Goal: Task Accomplishment & Management: Complete application form

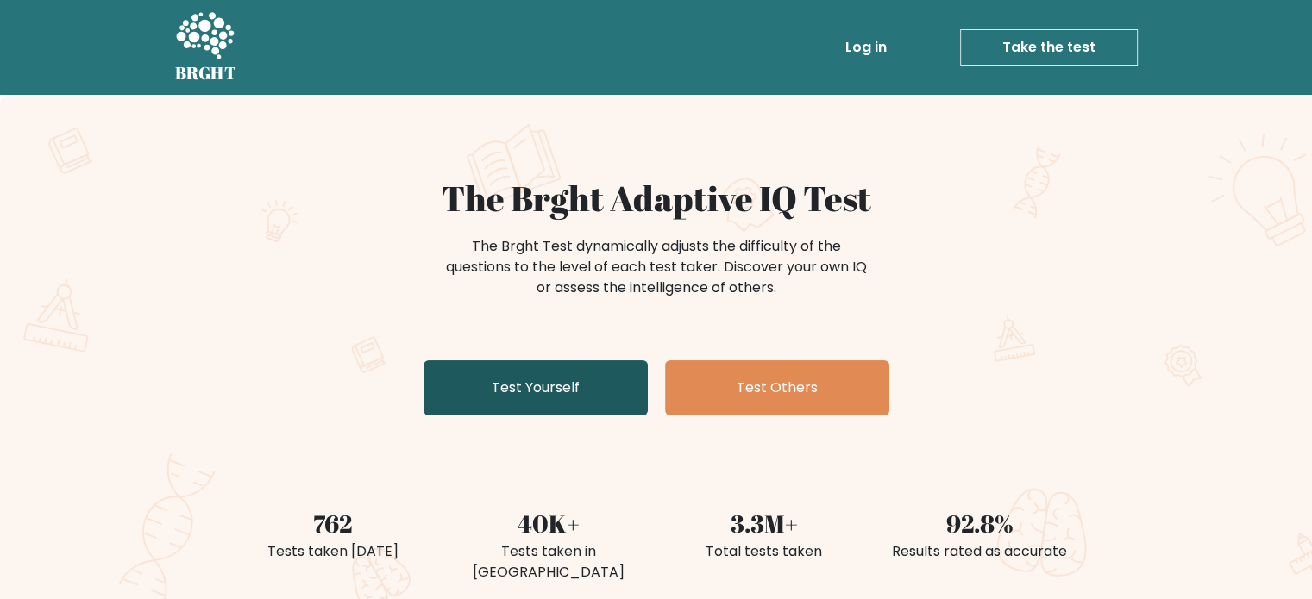
click at [569, 383] on link "Test Yourself" at bounding box center [535, 387] width 224 height 55
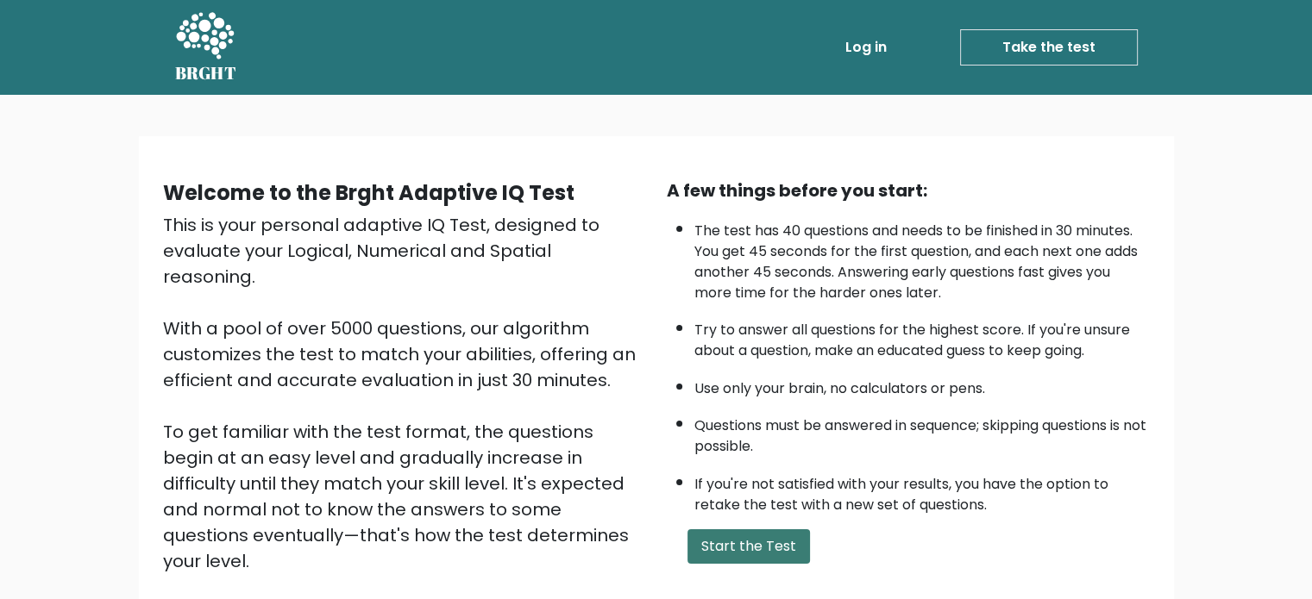
click at [746, 541] on button "Start the Test" at bounding box center [748, 546] width 122 height 34
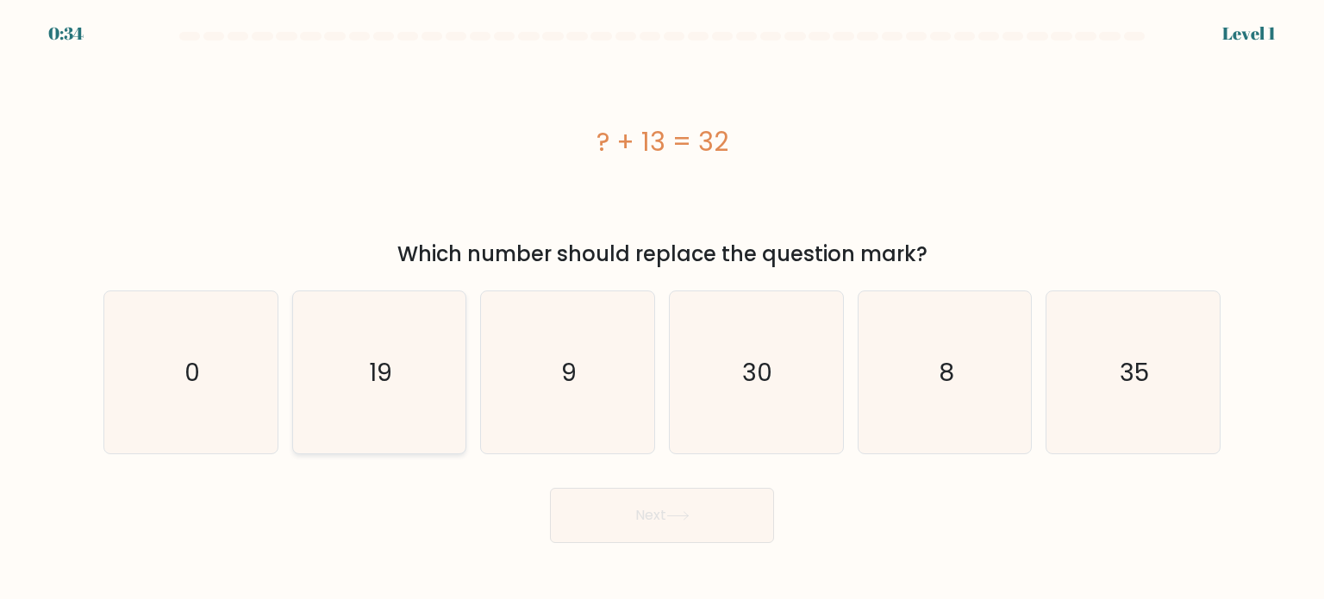
click at [404, 367] on icon "19" at bounding box center [379, 372] width 162 height 162
click at [662, 309] on input "b. 19" at bounding box center [662, 304] width 1 height 9
radio input "true"
click at [631, 520] on button "Next" at bounding box center [662, 515] width 224 height 55
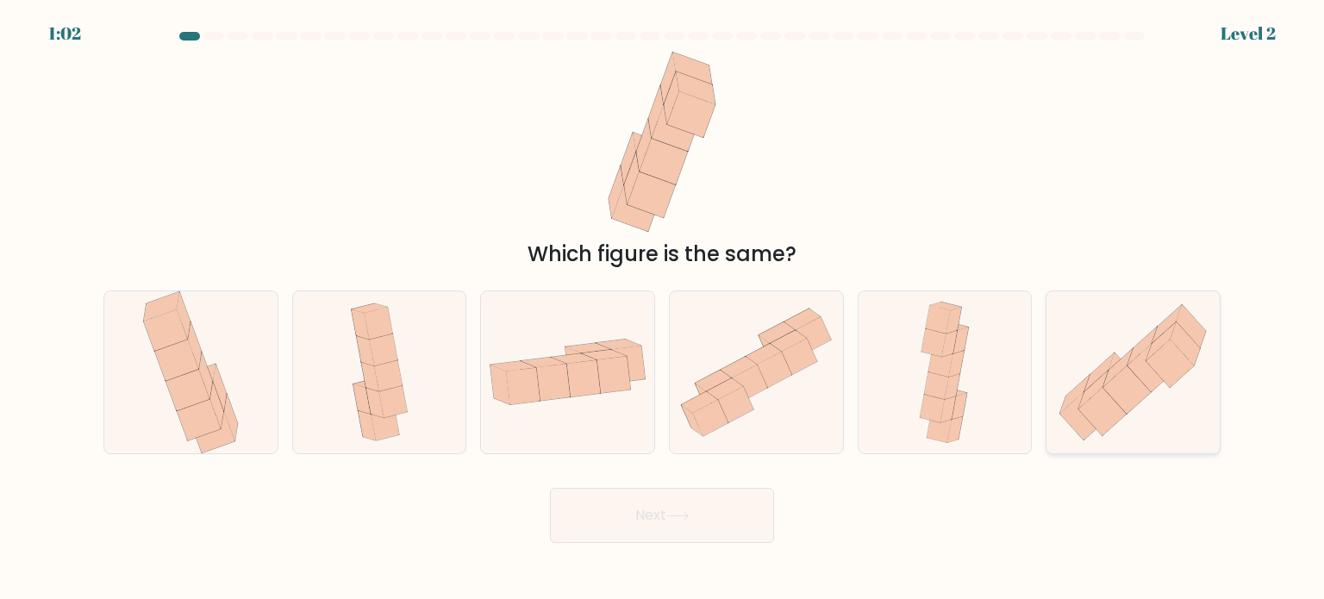
click at [1146, 375] on icon at bounding box center [1151, 368] width 47 height 48
click at [663, 309] on input "f." at bounding box center [662, 304] width 1 height 9
radio input "true"
click at [673, 509] on button "Next" at bounding box center [662, 515] width 224 height 55
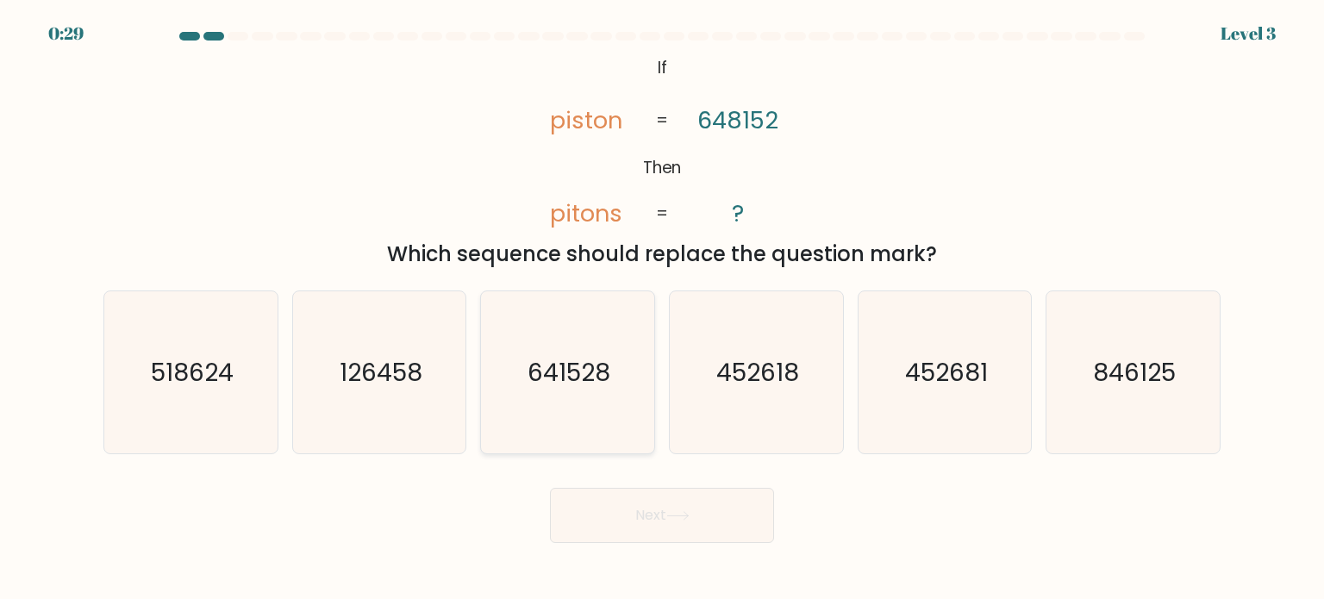
click at [594, 372] on text "641528" at bounding box center [570, 371] width 83 height 34
click at [662, 309] on input "c. 641528" at bounding box center [662, 304] width 1 height 9
radio input "true"
click at [664, 513] on button "Next" at bounding box center [662, 515] width 224 height 55
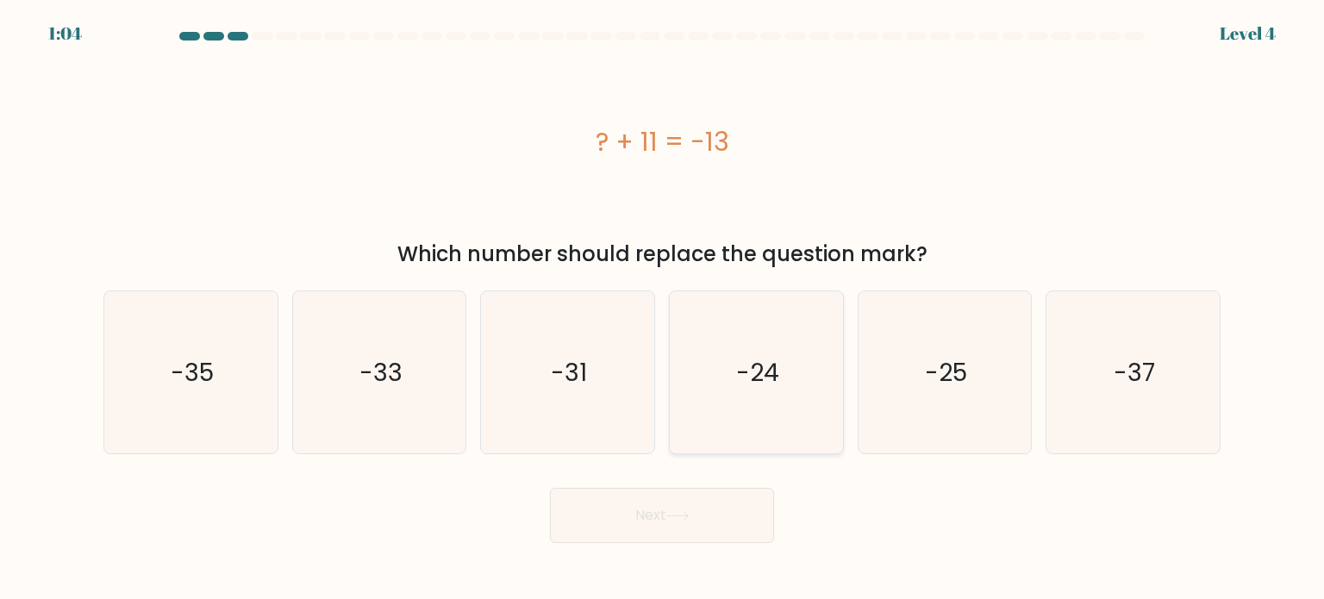
click at [767, 373] on text "-24" at bounding box center [757, 371] width 43 height 34
click at [663, 309] on input "d. -24" at bounding box center [662, 304] width 1 height 9
radio input "true"
click at [686, 517] on icon at bounding box center [677, 516] width 21 height 8
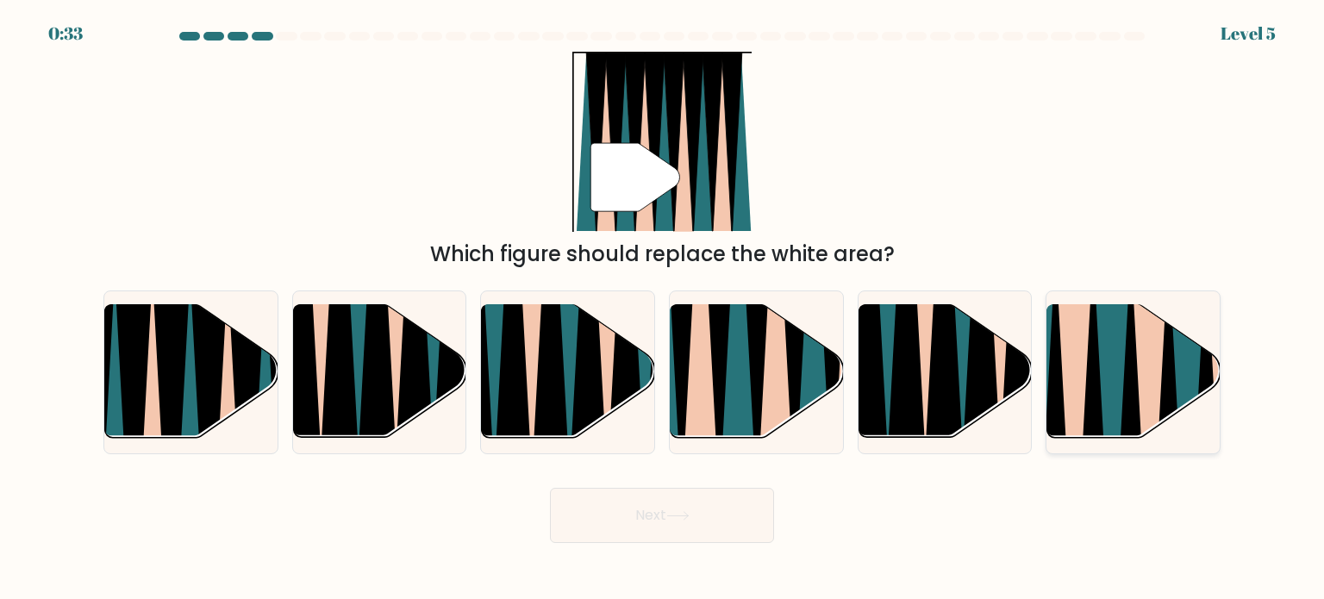
click at [1137, 386] on icon at bounding box center [1131, 448] width 39 height 347
click at [663, 309] on input "f." at bounding box center [662, 304] width 1 height 9
radio input "true"
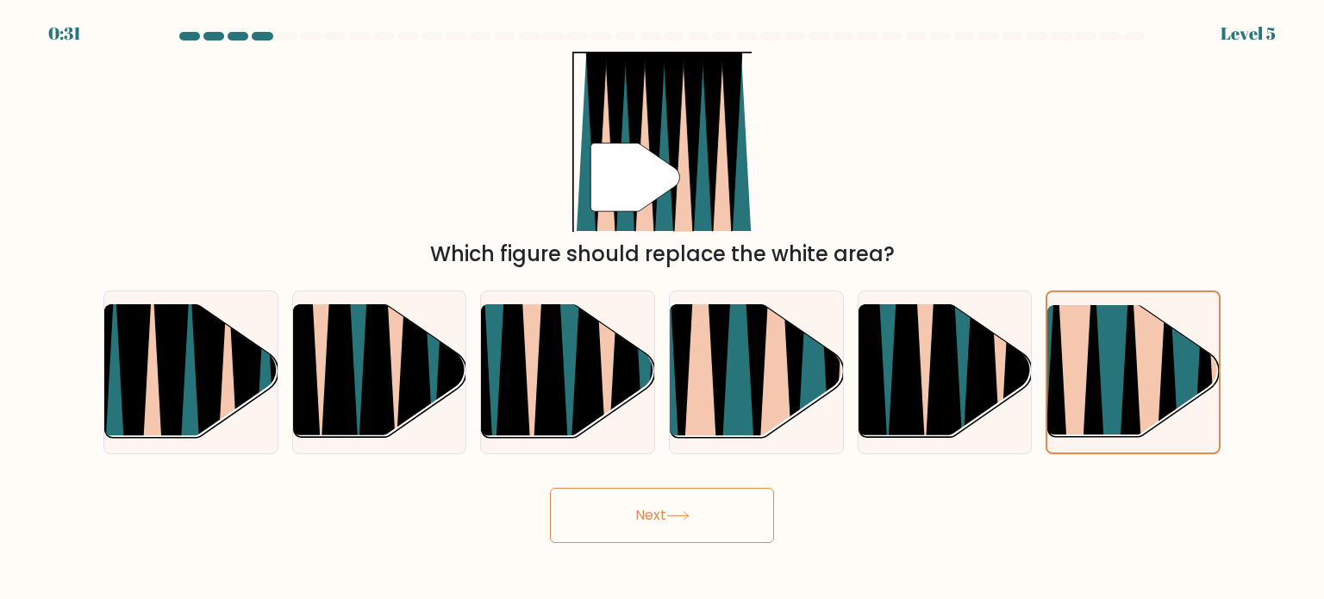
click at [639, 511] on button "Next" at bounding box center [662, 515] width 224 height 55
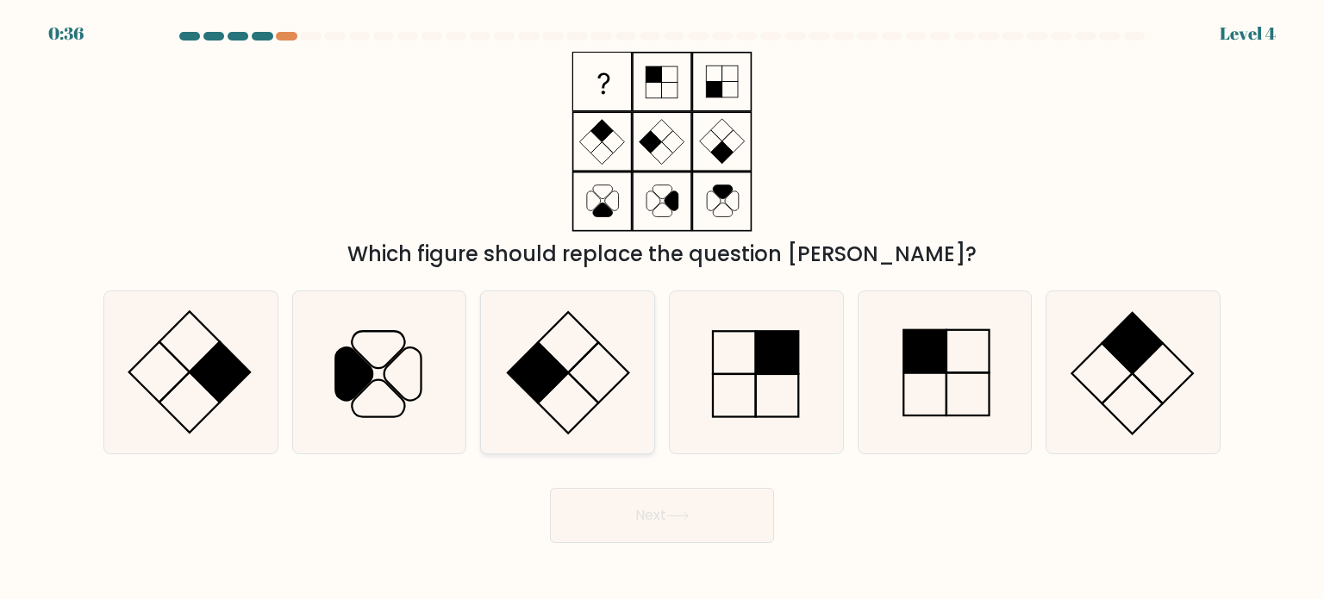
click at [567, 361] on icon at bounding box center [567, 372] width 162 height 162
click at [662, 309] on input "c." at bounding box center [662, 304] width 1 height 9
radio input "true"
click at [676, 523] on button "Next" at bounding box center [662, 515] width 224 height 55
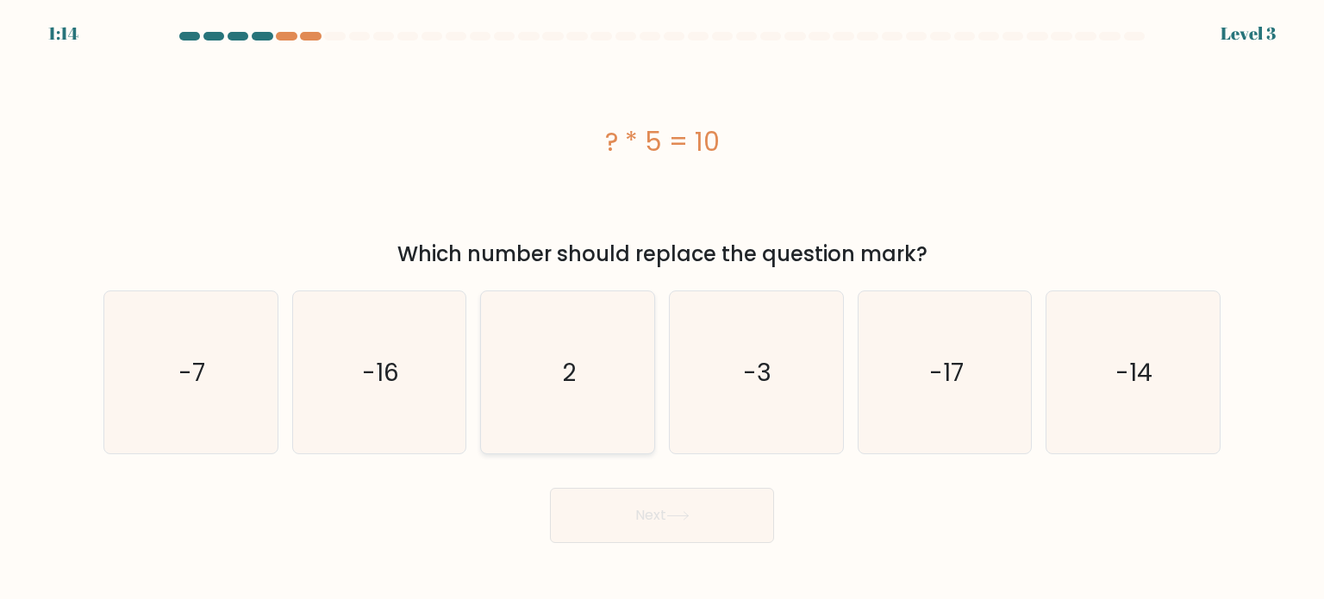
click at [566, 378] on text "2" at bounding box center [570, 371] width 14 height 34
click at [662, 309] on input "c. 2" at bounding box center [662, 304] width 1 height 9
radio input "true"
click at [566, 378] on text "2" at bounding box center [569, 372] width 14 height 34
click at [662, 309] on input "c. 2" at bounding box center [662, 304] width 1 height 9
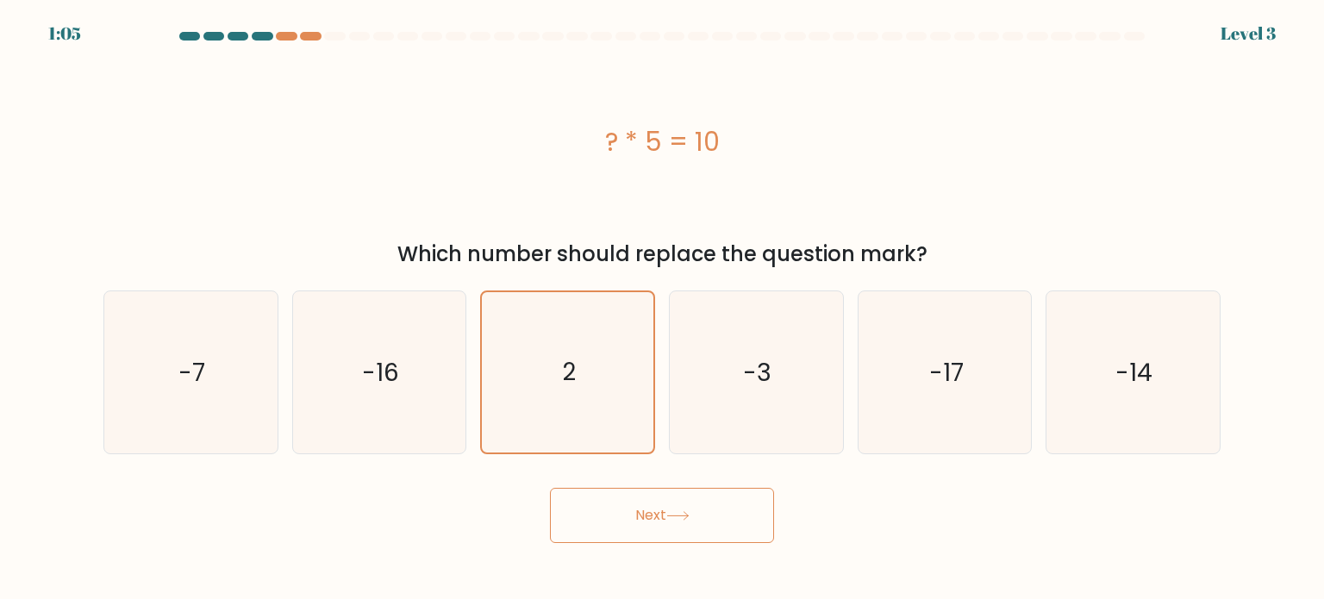
click at [648, 509] on button "Next" at bounding box center [662, 515] width 224 height 55
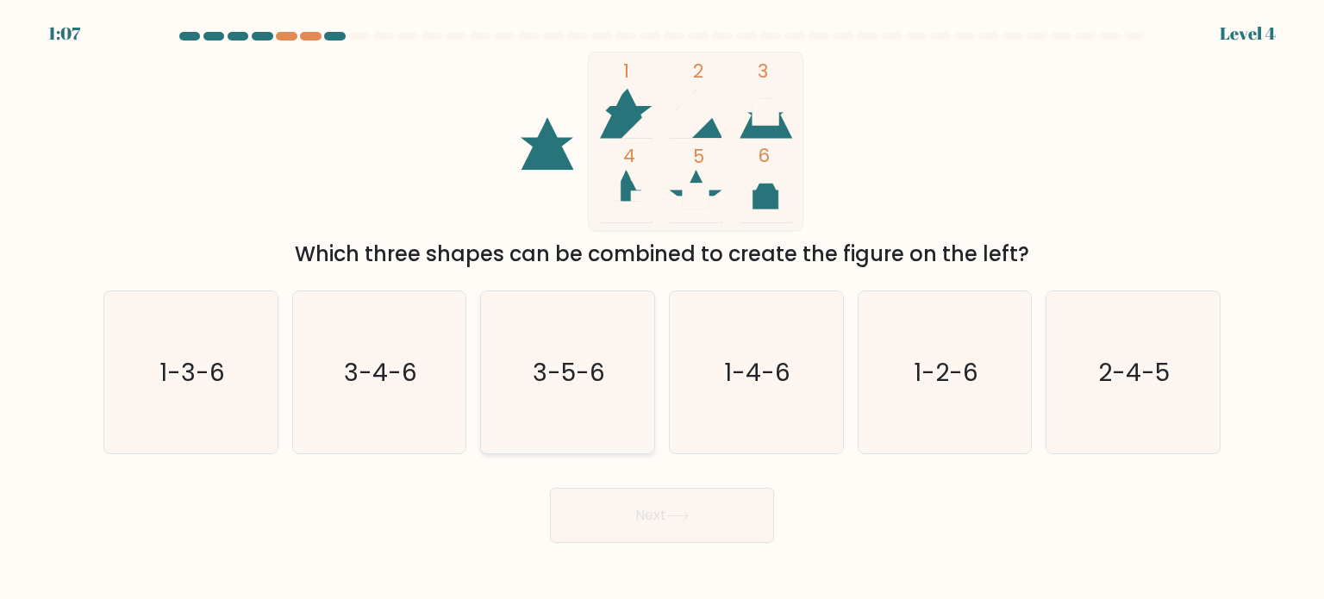
drag, startPoint x: 770, startPoint y: 192, endPoint x: 583, endPoint y: 360, distance: 251.6
click at [583, 360] on text "3-5-6" at bounding box center [570, 371] width 72 height 34
click at [662, 309] on input "c. 3-5-6" at bounding box center [662, 304] width 1 height 9
radio input "true"
click at [677, 526] on button "Next" at bounding box center [662, 515] width 224 height 55
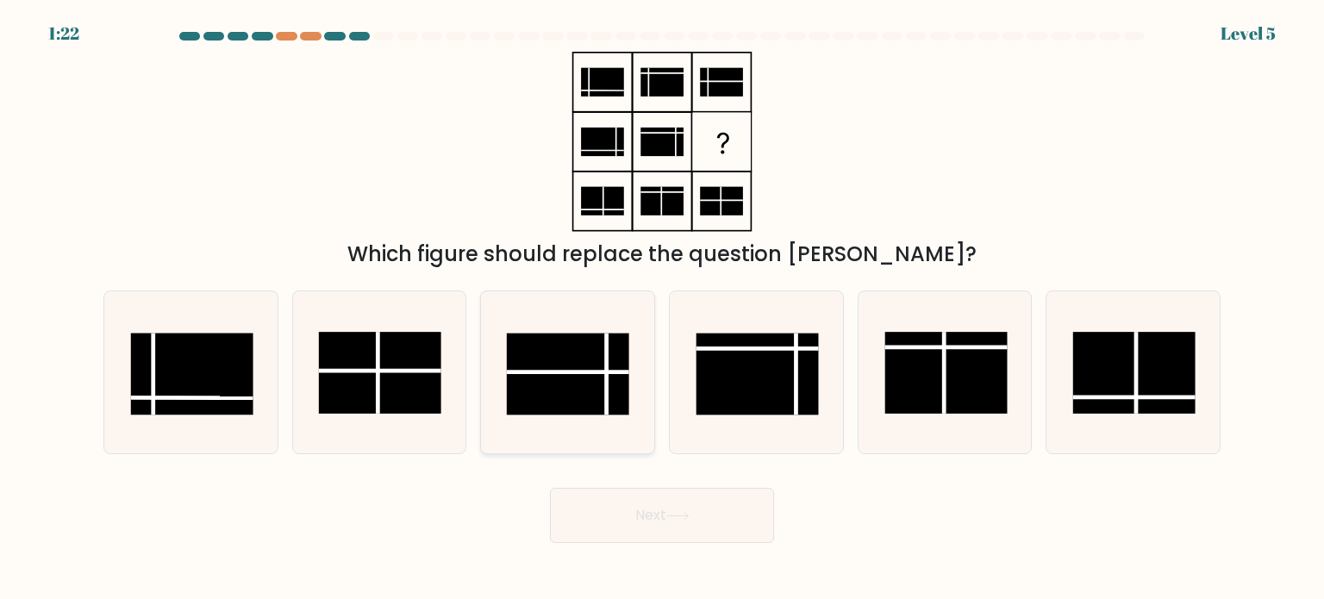
click at [591, 351] on rect at bounding box center [568, 374] width 122 height 82
click at [662, 309] on input "c." at bounding box center [662, 304] width 1 height 9
radio input "true"
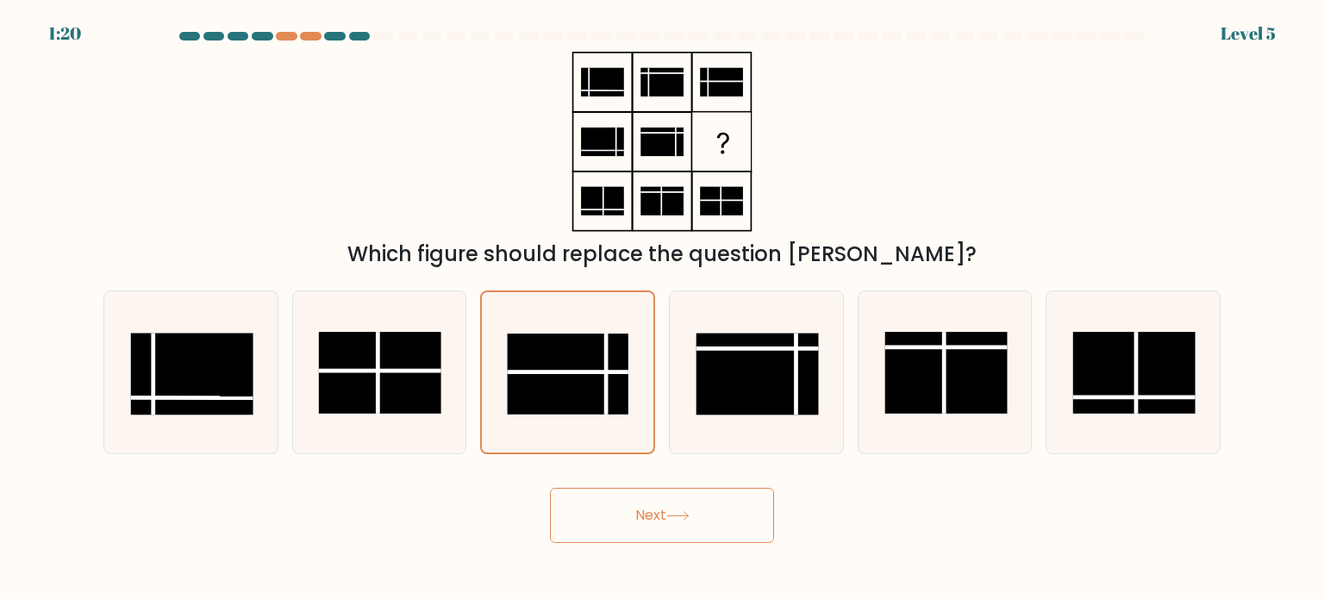
click at [648, 505] on button "Next" at bounding box center [662, 515] width 224 height 55
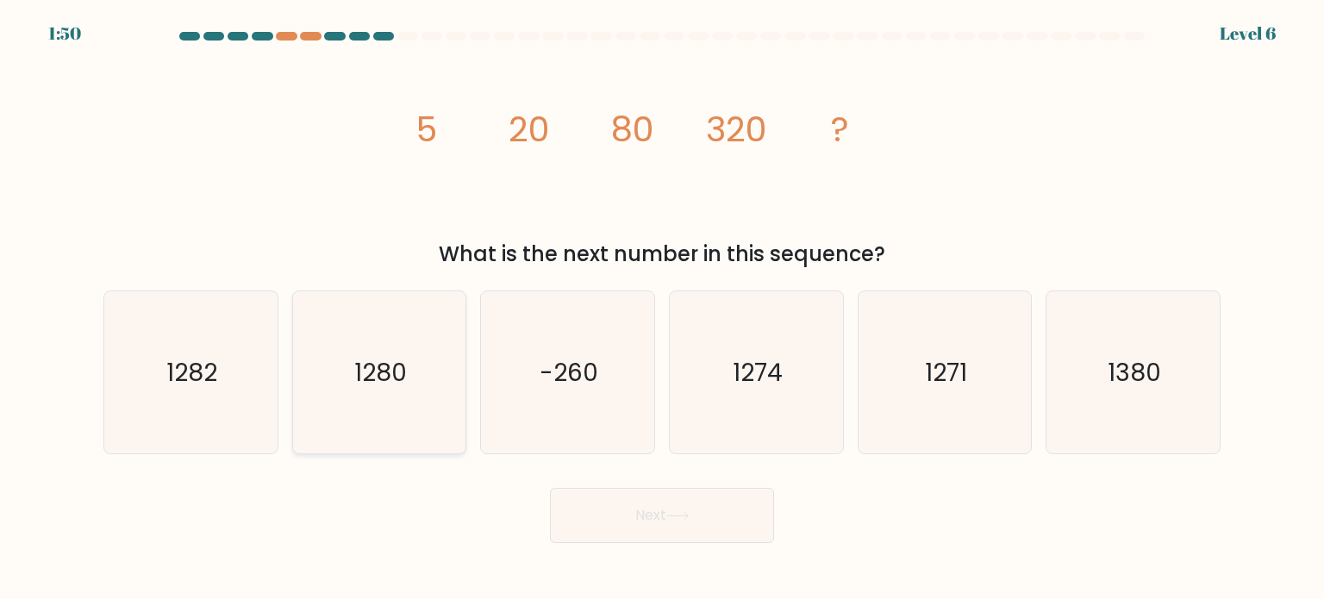
click at [361, 361] on text "1280" at bounding box center [380, 371] width 53 height 34
click at [662, 309] on input "b. 1280" at bounding box center [662, 304] width 1 height 9
radio input "true"
click at [642, 506] on button "Next" at bounding box center [662, 515] width 224 height 55
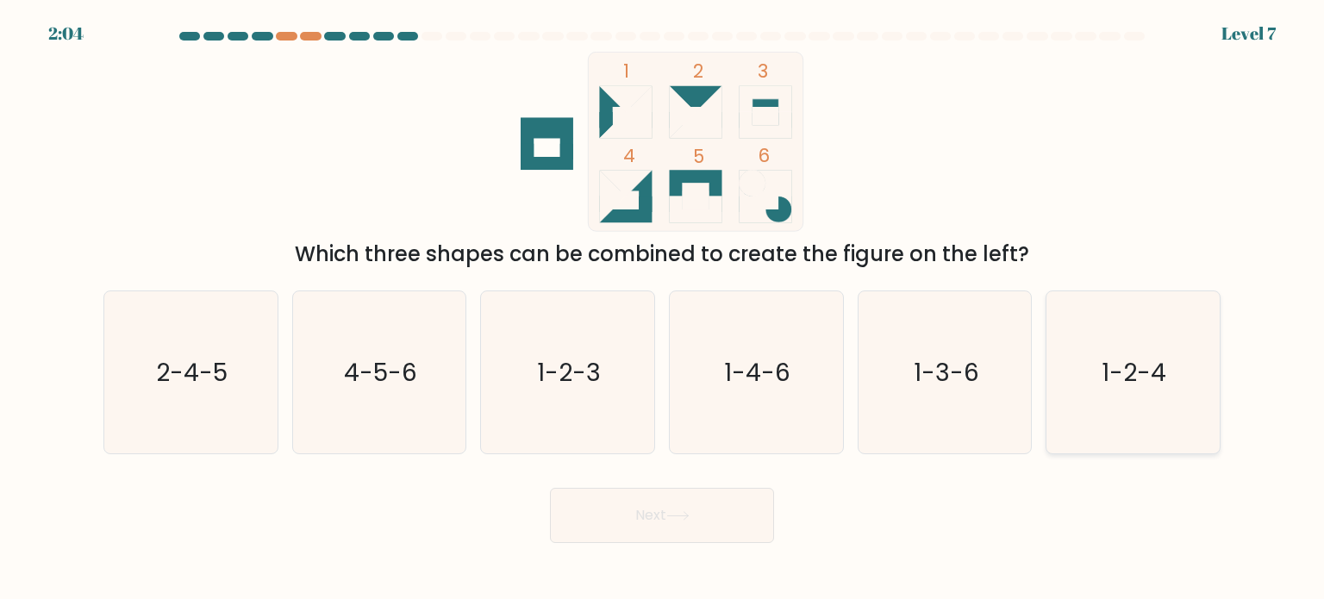
click at [1155, 368] on text "1-2-4" at bounding box center [1135, 371] width 65 height 34
click at [663, 309] on input "f. 1-2-4" at bounding box center [662, 304] width 1 height 9
radio input "true"
click at [673, 504] on button "Next" at bounding box center [662, 515] width 224 height 55
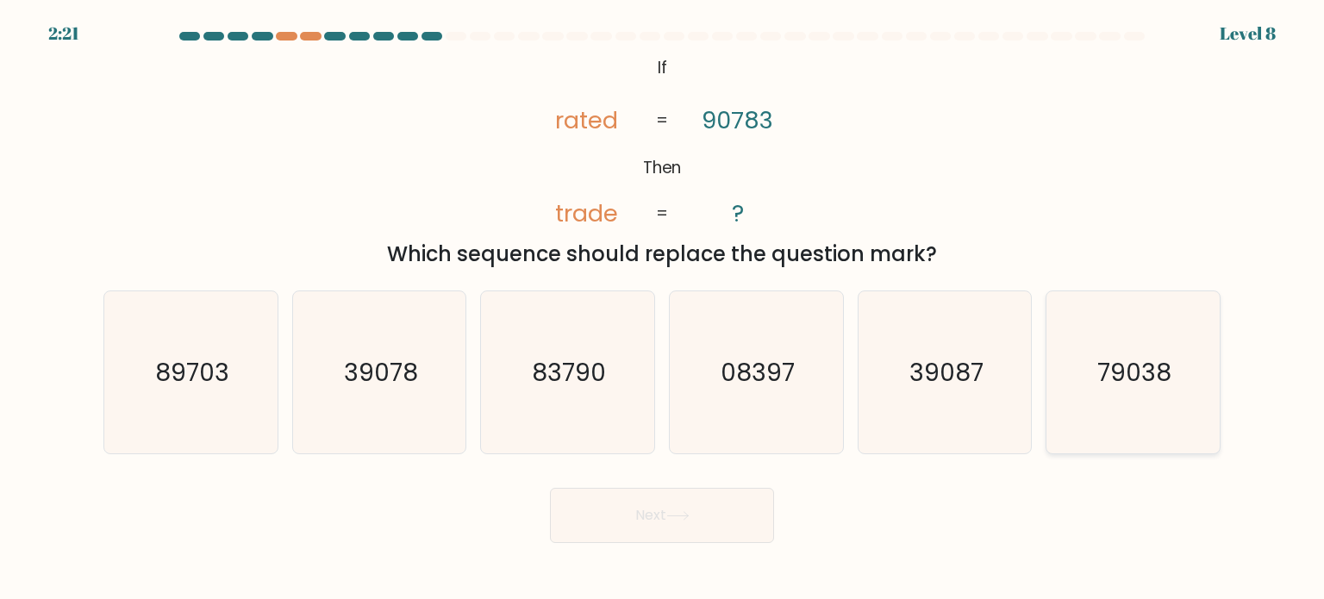
click at [1099, 354] on icon "79038" at bounding box center [1133, 372] width 162 height 162
click at [663, 309] on input "f. 79038" at bounding box center [662, 304] width 1 height 9
radio input "true"
click at [687, 530] on button "Next" at bounding box center [662, 515] width 224 height 55
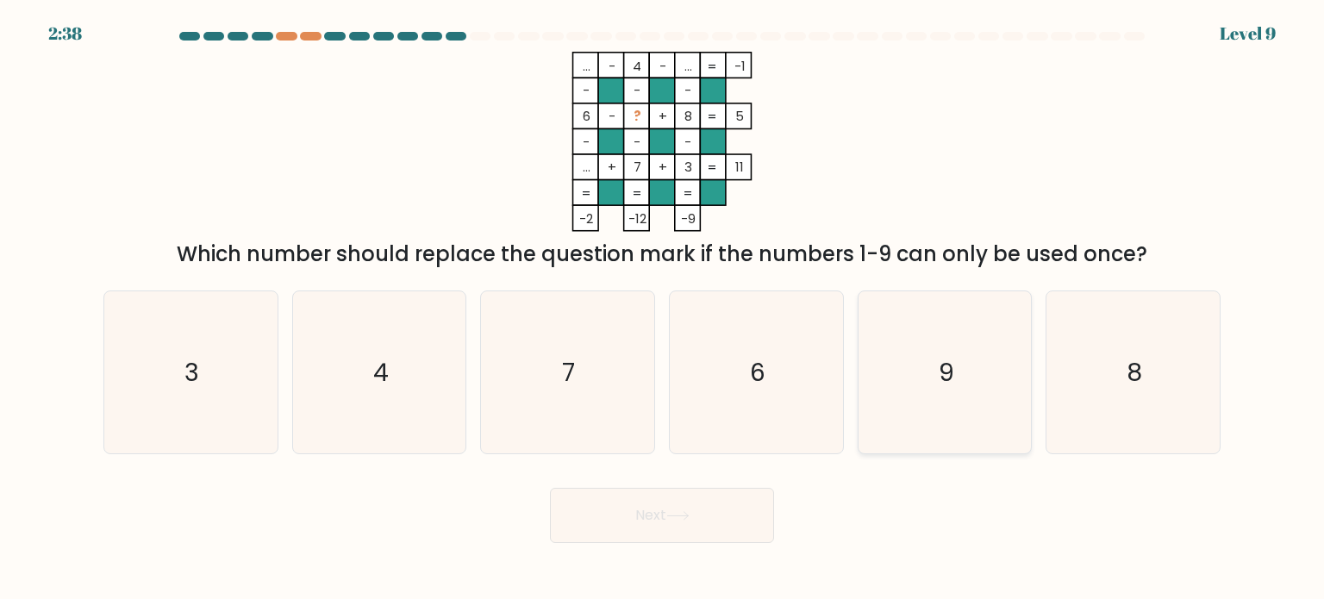
click at [927, 372] on icon "9" at bounding box center [945, 372] width 162 height 162
click at [663, 309] on input "e. 9" at bounding box center [662, 304] width 1 height 9
radio input "true"
click at [682, 517] on icon at bounding box center [678, 515] width 23 height 9
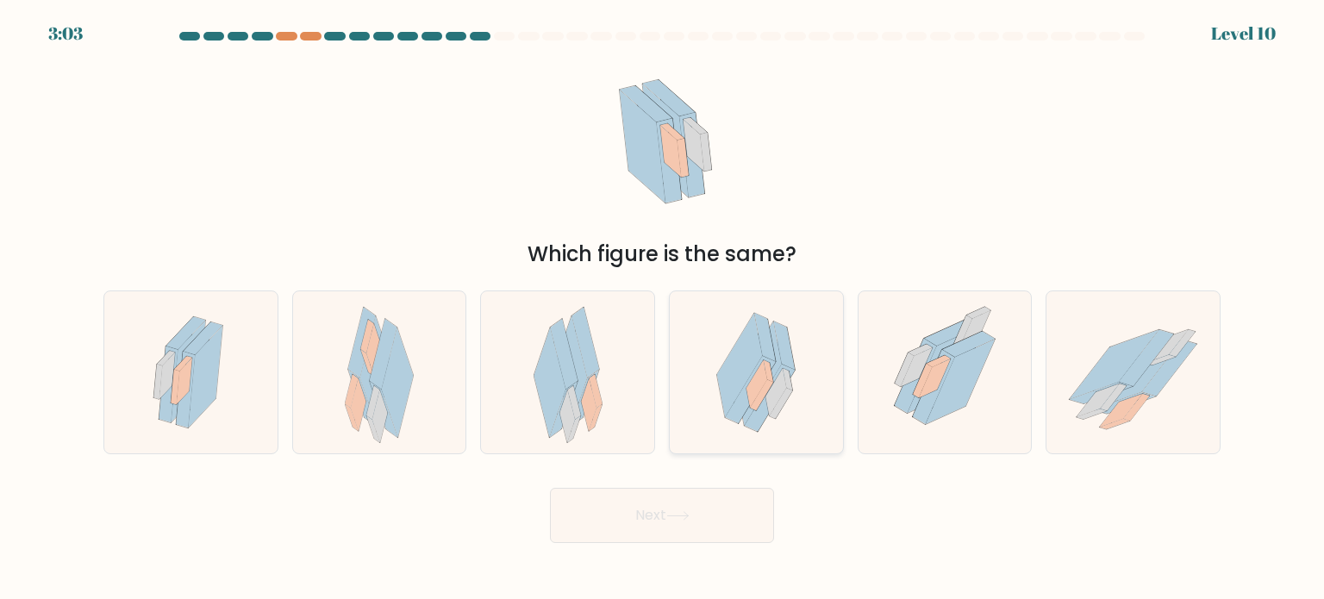
click at [773, 403] on icon at bounding box center [777, 391] width 21 height 47
click at [663, 309] on input "d." at bounding box center [662, 304] width 1 height 9
radio input "true"
click at [696, 502] on button "Next" at bounding box center [662, 515] width 224 height 55
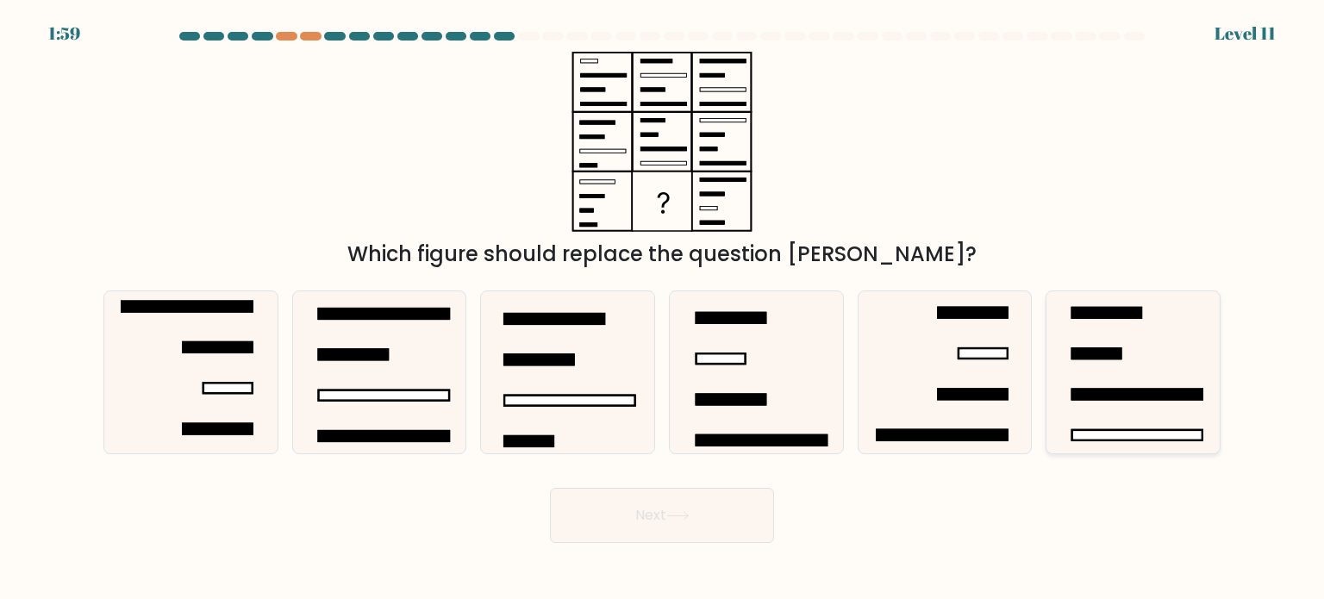
click at [1136, 329] on icon at bounding box center [1133, 372] width 162 height 162
click at [663, 309] on input "f." at bounding box center [662, 304] width 1 height 9
radio input "true"
click at [707, 520] on button "Next" at bounding box center [662, 515] width 224 height 55
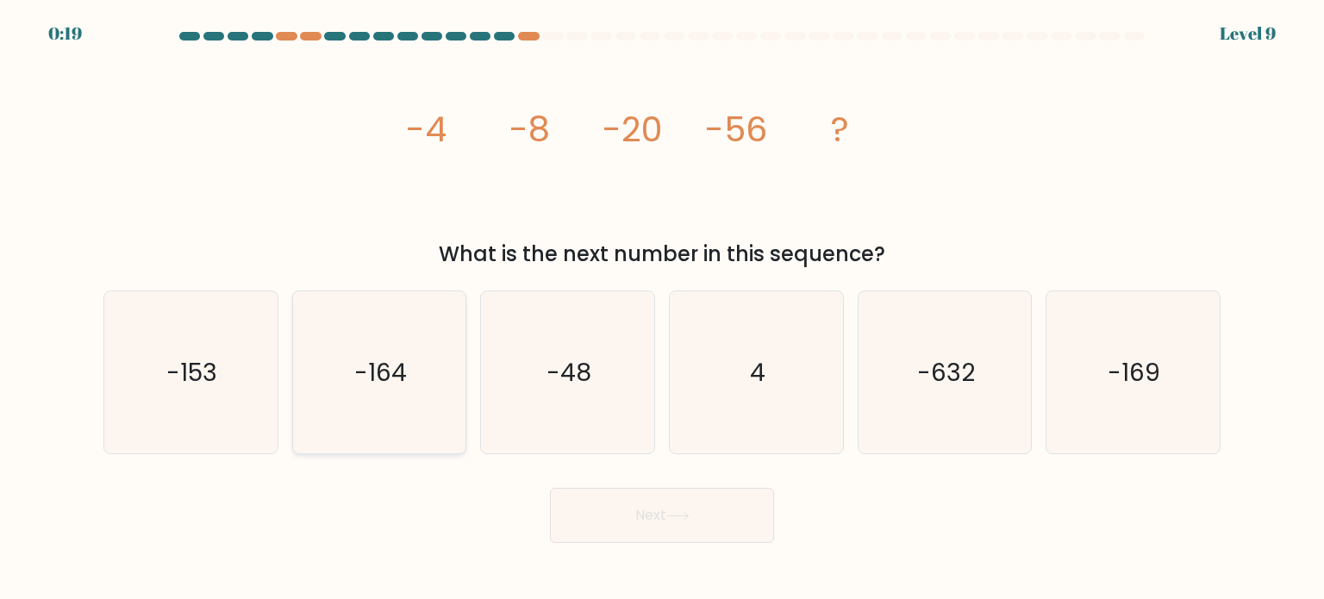
click at [358, 375] on text "-164" at bounding box center [380, 371] width 53 height 34
click at [662, 309] on input "b. -164" at bounding box center [662, 304] width 1 height 9
radio input "true"
click at [661, 523] on button "Next" at bounding box center [662, 515] width 224 height 55
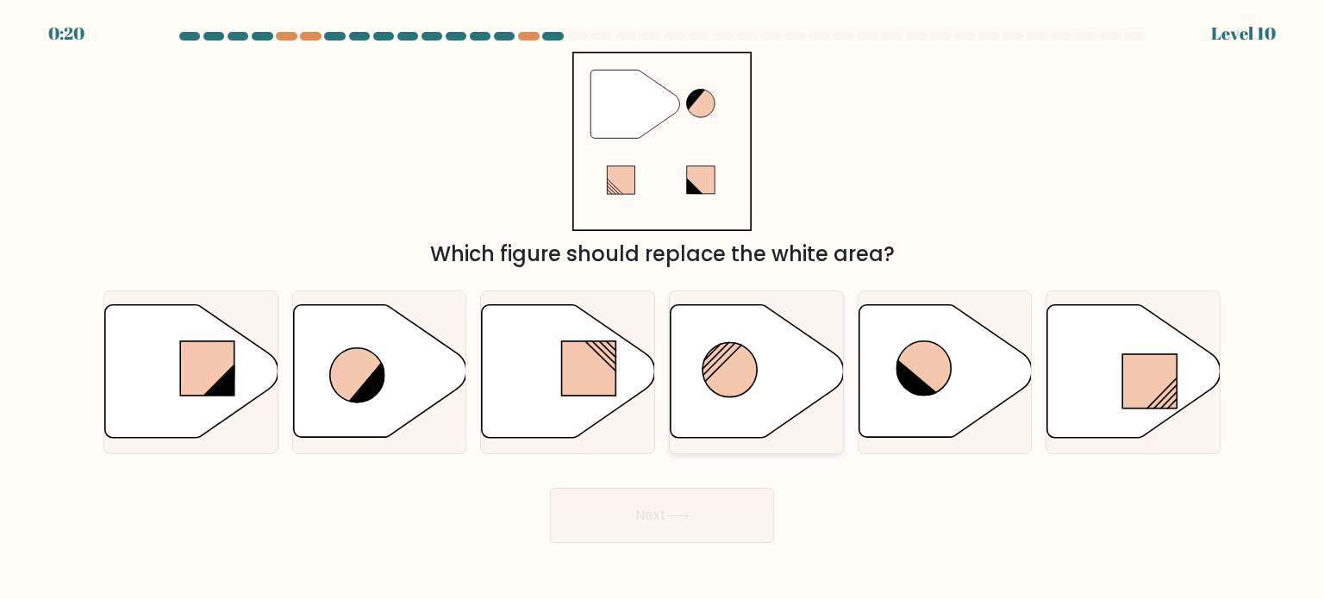
click at [724, 370] on circle at bounding box center [730, 370] width 54 height 54
click at [663, 309] on input "d." at bounding box center [662, 304] width 1 height 9
radio input "true"
click at [673, 513] on icon at bounding box center [678, 515] width 23 height 9
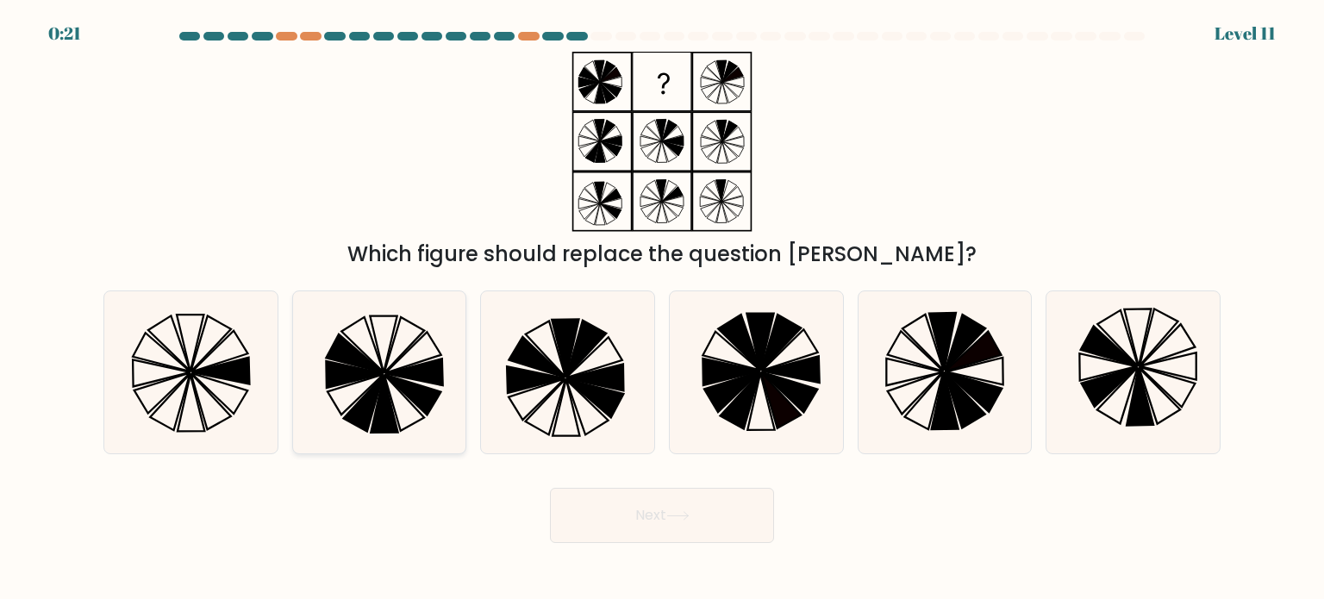
click at [412, 370] on icon at bounding box center [414, 372] width 58 height 27
click at [662, 309] on input "b." at bounding box center [662, 304] width 1 height 9
radio input "true"
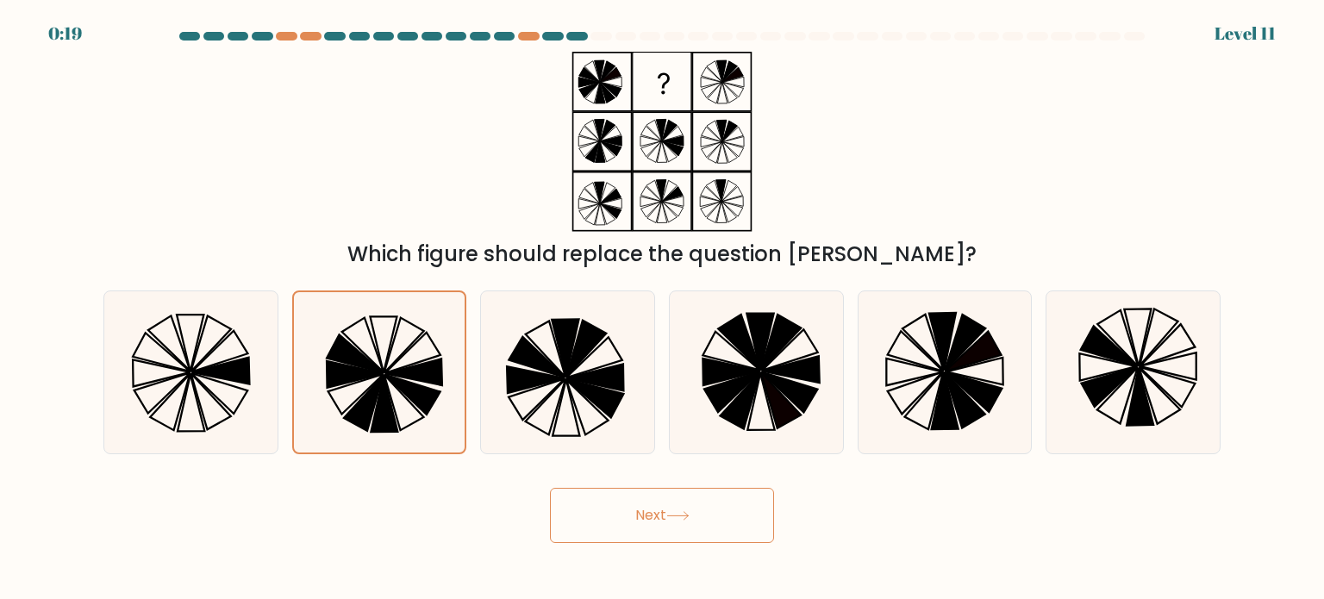
click at [683, 511] on icon at bounding box center [678, 515] width 23 height 9
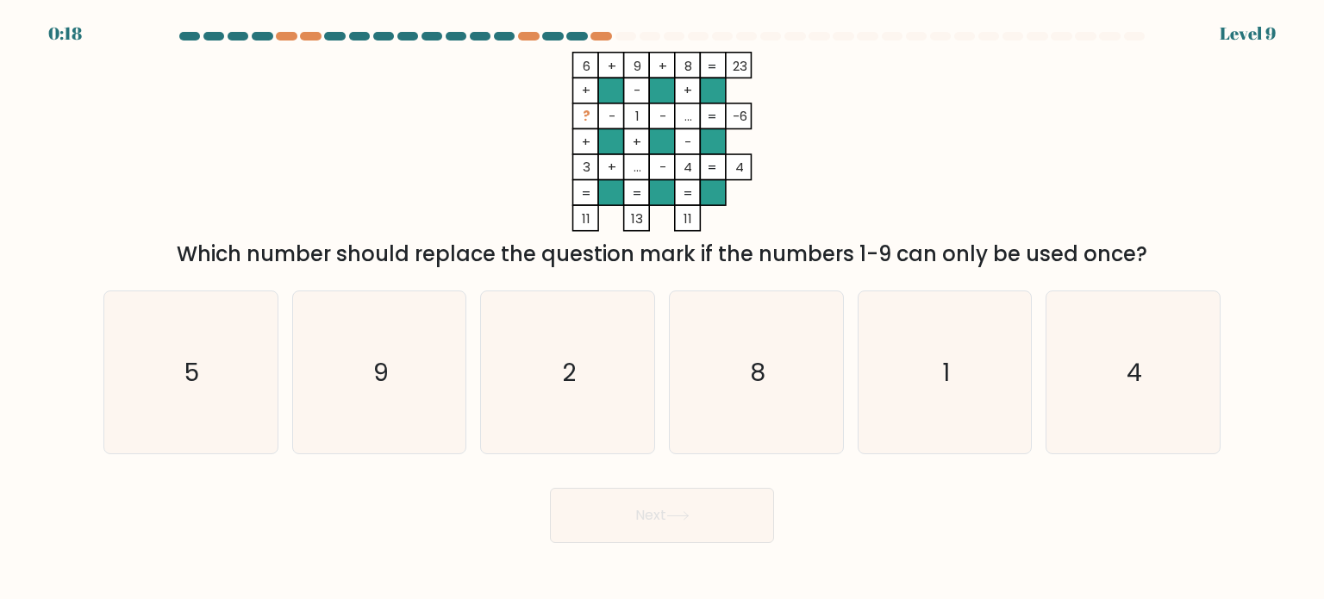
click at [683, 511] on icon at bounding box center [678, 515] width 23 height 9
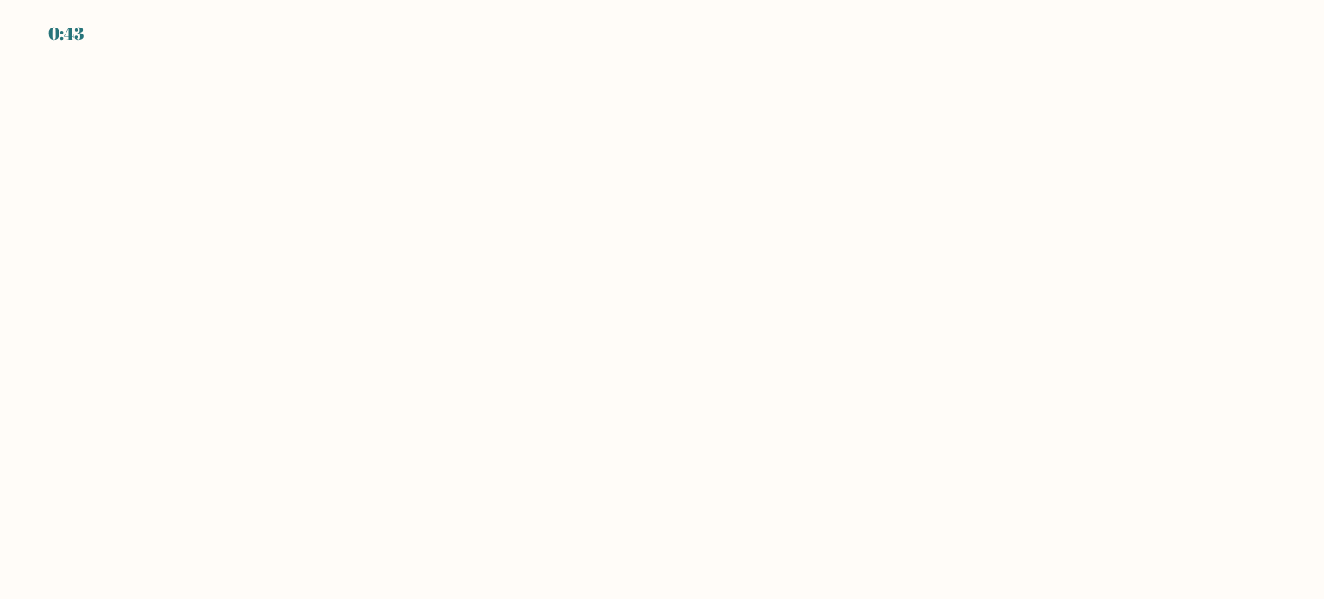
click at [755, 364] on body "0:43" at bounding box center [662, 299] width 1324 height 599
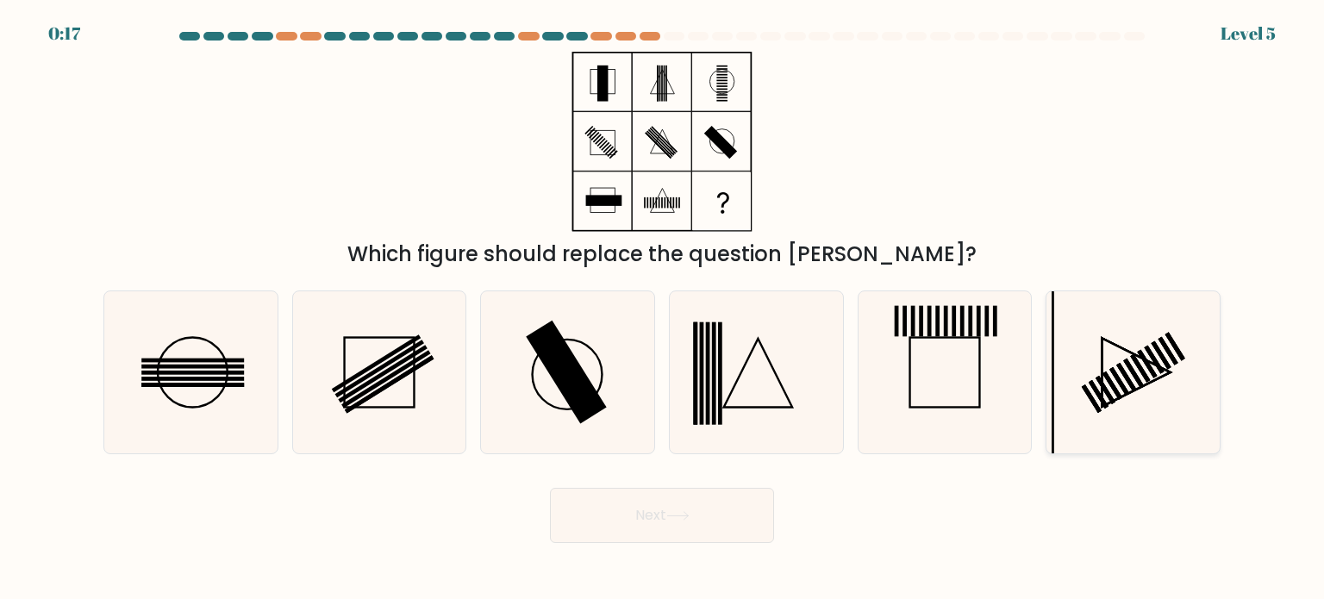
click at [1136, 375] on rect at bounding box center [1134, 373] width 20 height 28
click at [663, 309] on input "f." at bounding box center [662, 304] width 1 height 9
radio input "true"
click at [662, 517] on button "Next" at bounding box center [662, 515] width 224 height 55
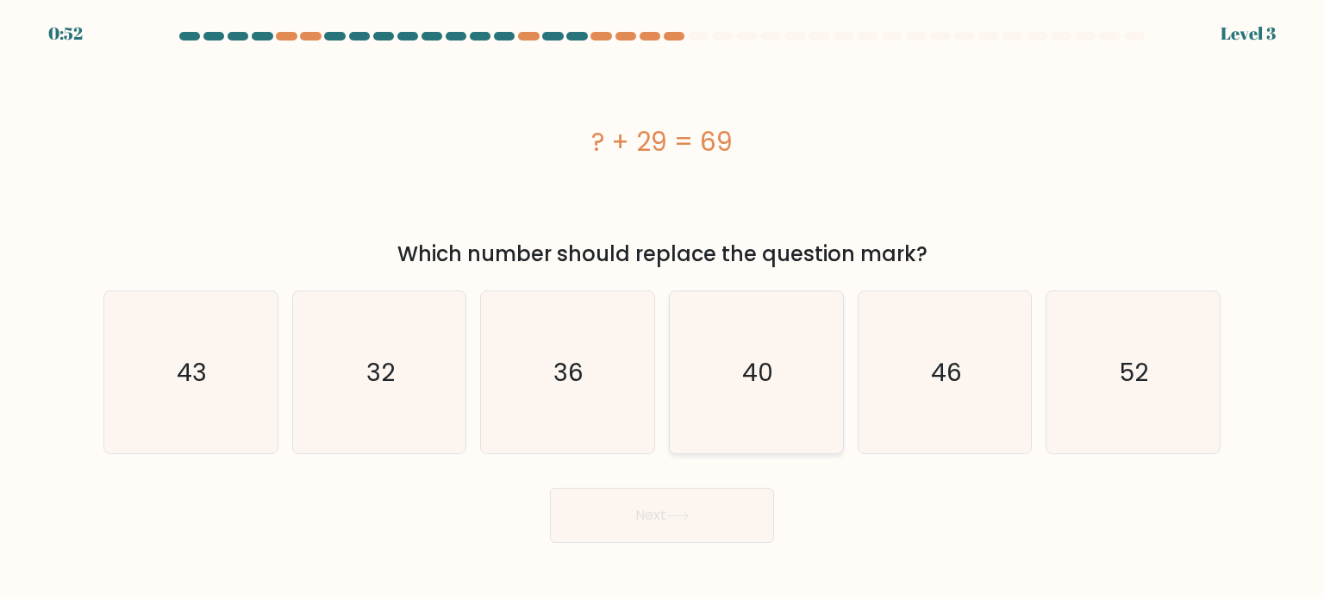
click at [780, 385] on icon "40" at bounding box center [756, 372] width 162 height 162
click at [663, 309] on input "d. 40" at bounding box center [662, 304] width 1 height 9
radio input "true"
click at [676, 507] on button "Next" at bounding box center [662, 515] width 224 height 55
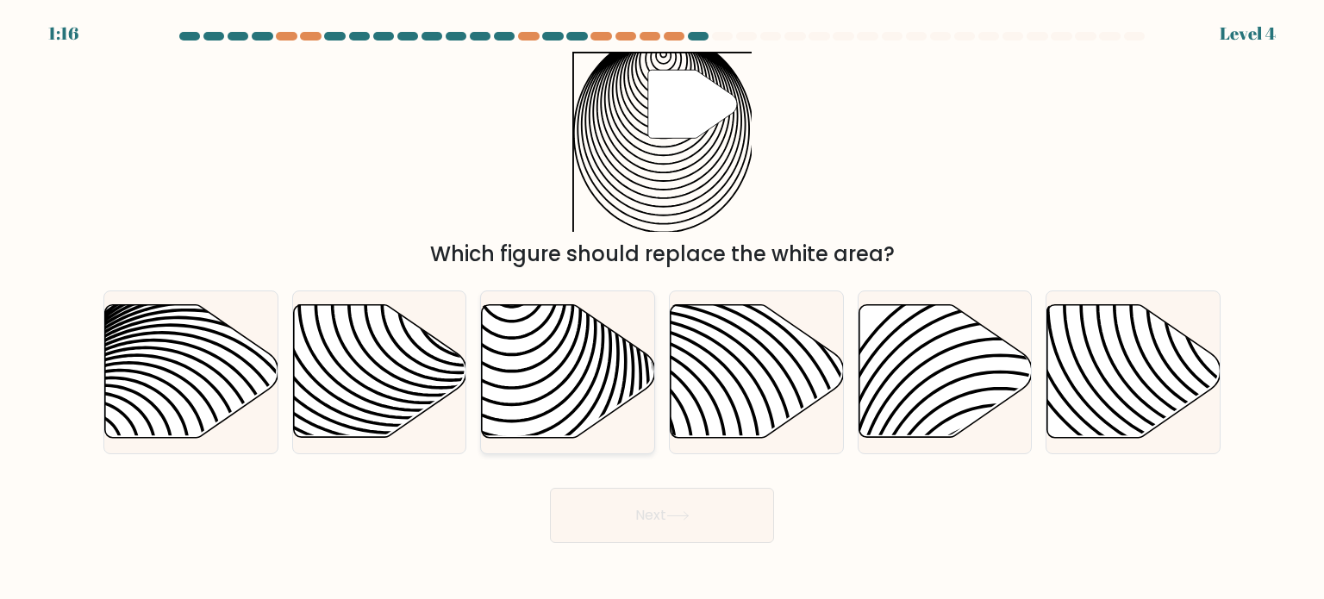
click at [546, 363] on icon at bounding box center [568, 371] width 173 height 133
click at [662, 309] on input "c." at bounding box center [662, 304] width 1 height 9
radio input "true"
click at [542, 375] on icon at bounding box center [569, 371] width 172 height 131
click at [662, 309] on input "c." at bounding box center [662, 304] width 1 height 9
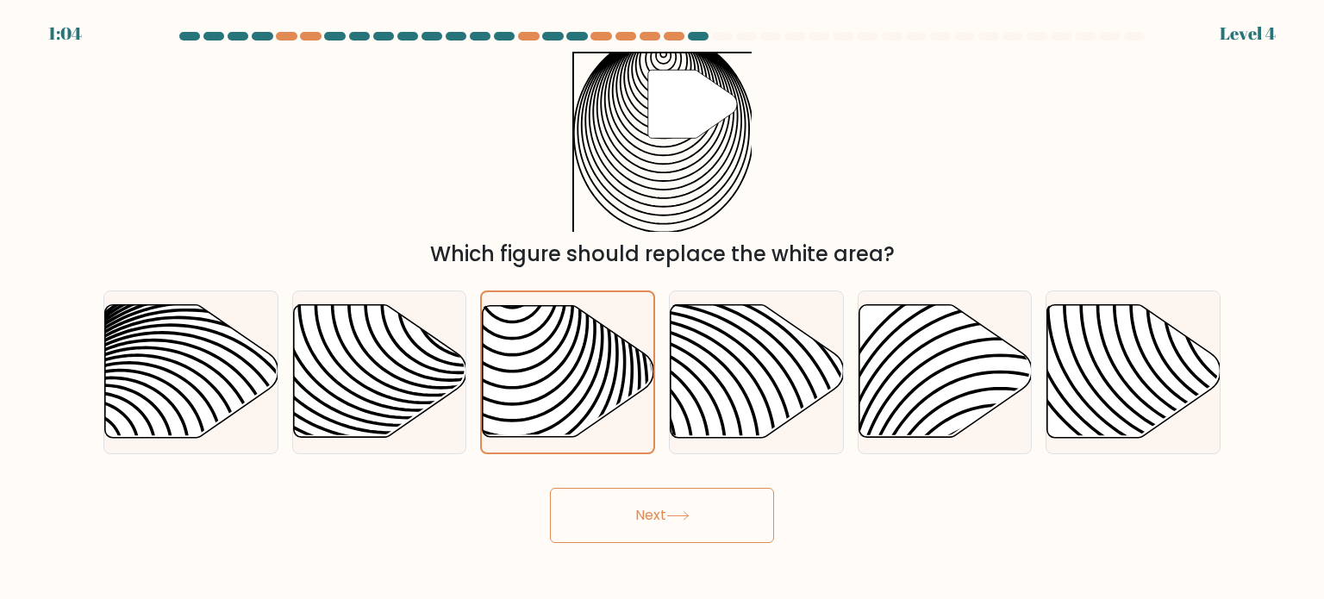
click at [654, 522] on button "Next" at bounding box center [662, 515] width 224 height 55
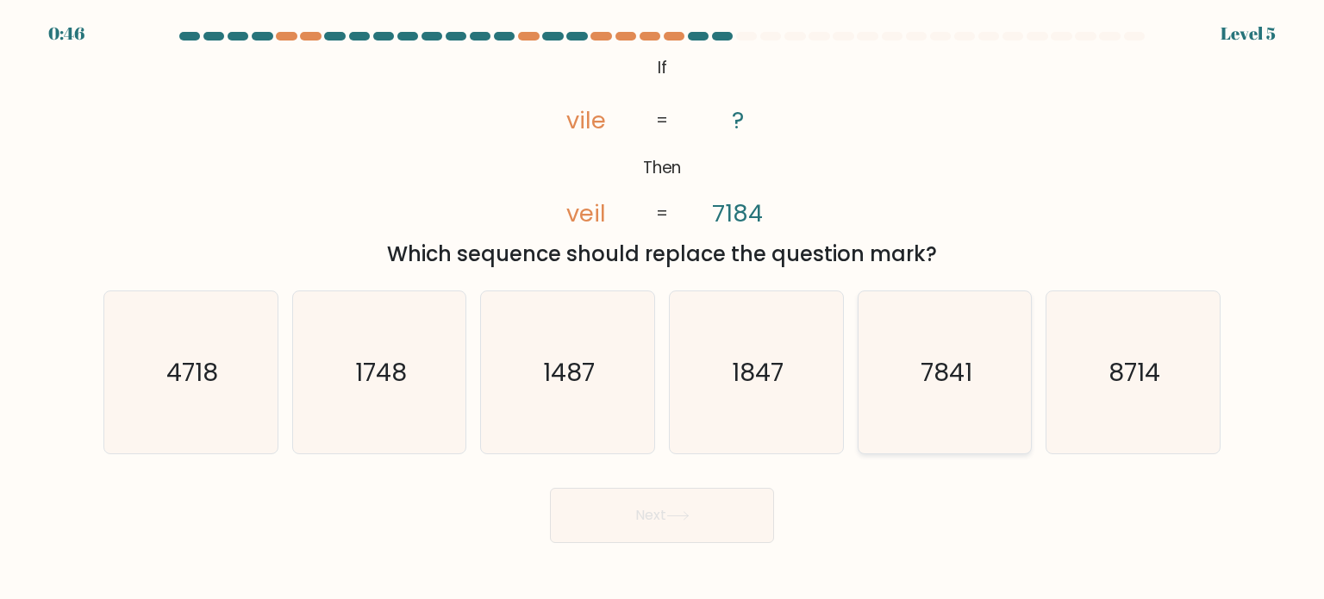
drag, startPoint x: 930, startPoint y: 351, endPoint x: 921, endPoint y: 368, distance: 19.3
click at [921, 368] on text "7841" at bounding box center [947, 371] width 52 height 34
click at [663, 309] on input "e. 7841" at bounding box center [662, 304] width 1 height 9
radio input "true"
click at [654, 524] on button "Next" at bounding box center [662, 515] width 224 height 55
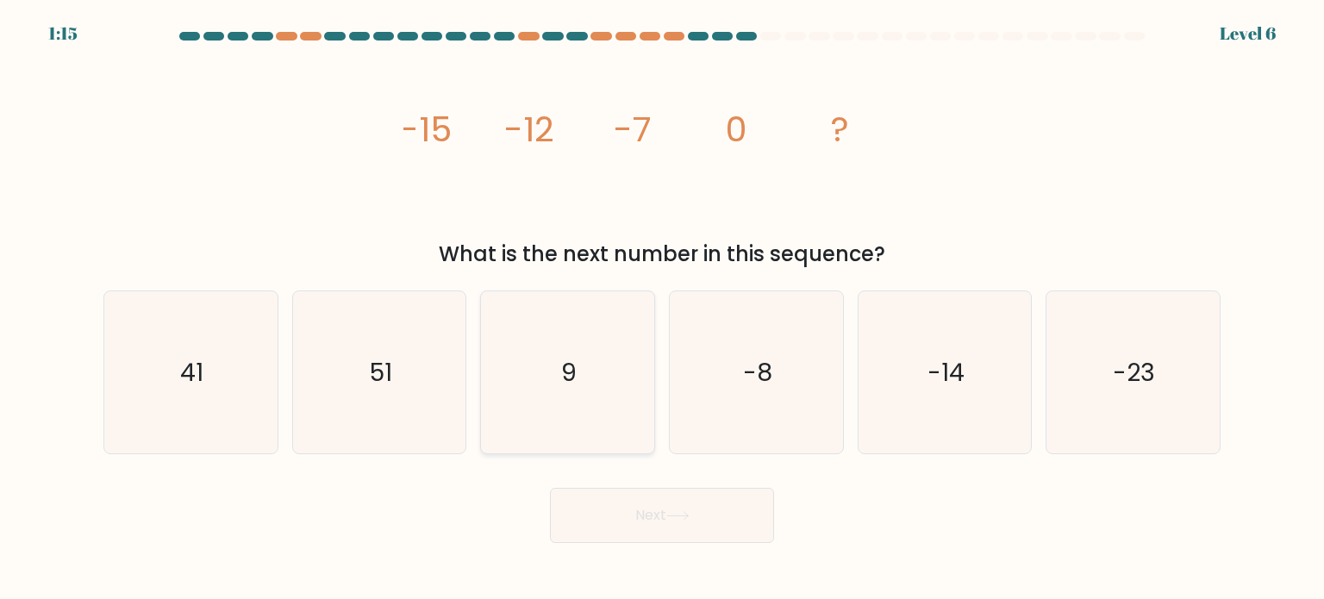
click at [581, 390] on icon "9" at bounding box center [567, 372] width 162 height 162
click at [662, 309] on input "c. 9" at bounding box center [662, 304] width 1 height 9
radio input "true"
click at [647, 520] on button "Next" at bounding box center [662, 515] width 224 height 55
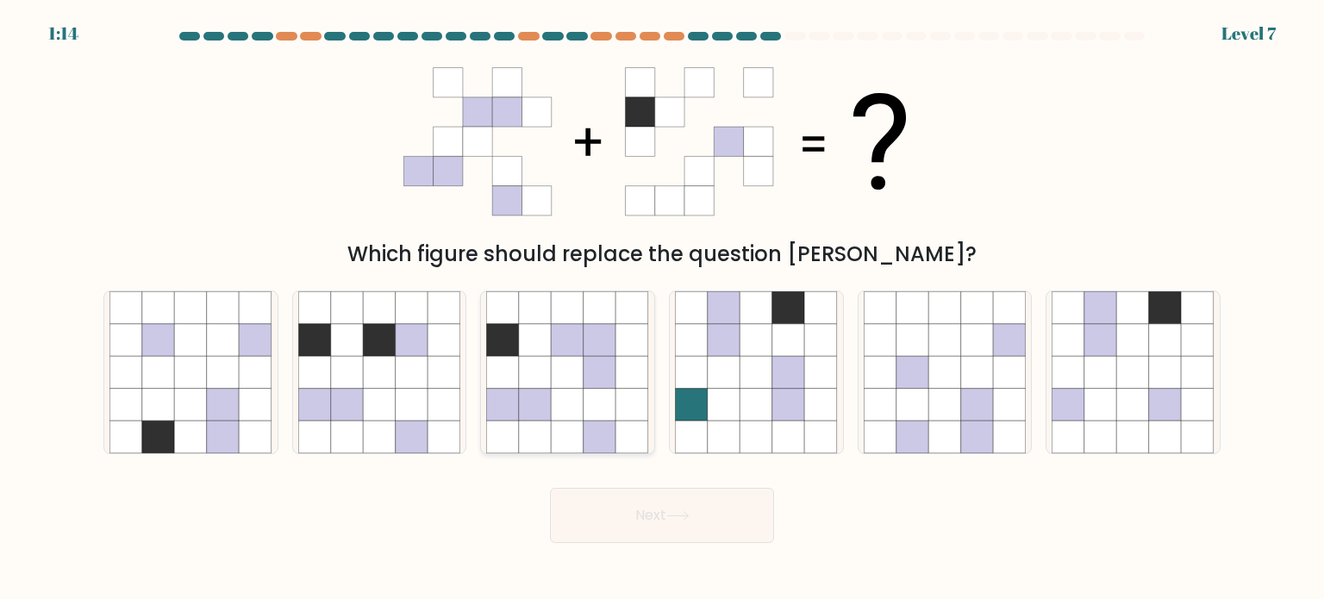
click at [583, 406] on icon at bounding box center [568, 404] width 33 height 33
click at [662, 309] on input "c." at bounding box center [662, 304] width 1 height 9
radio input "true"
click at [654, 525] on button "Next" at bounding box center [662, 515] width 224 height 55
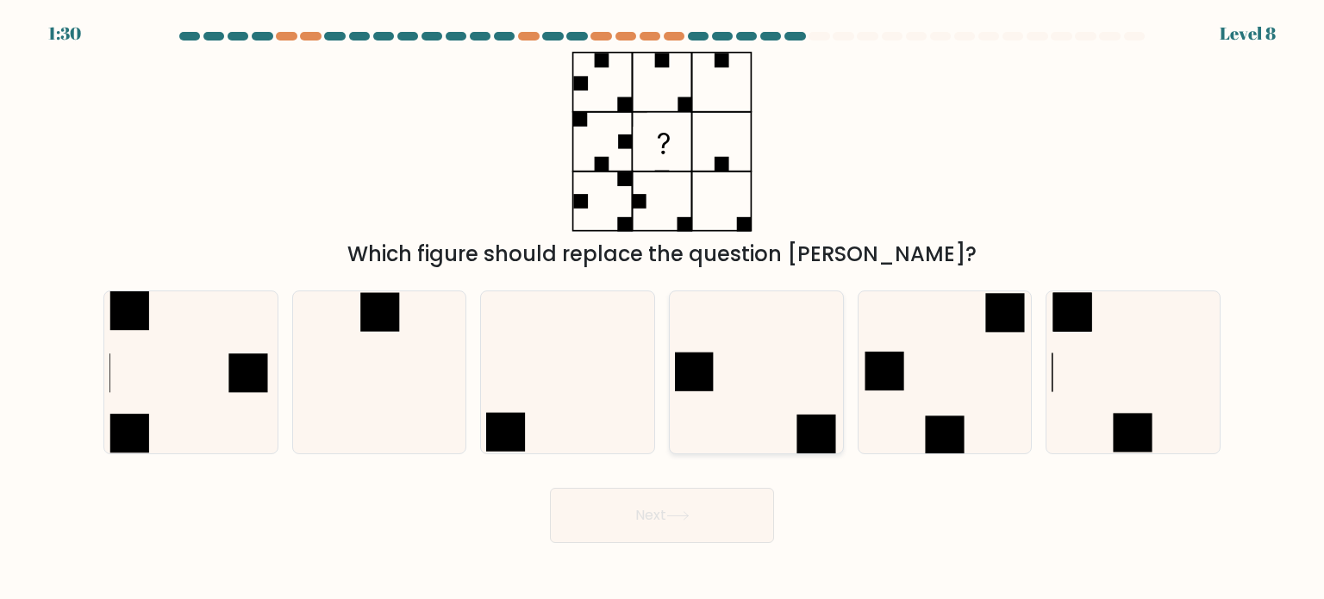
click at [742, 399] on icon at bounding box center [756, 372] width 162 height 162
click at [663, 309] on input "d." at bounding box center [662, 304] width 1 height 9
radio input "true"
click at [683, 521] on button "Next" at bounding box center [662, 515] width 224 height 55
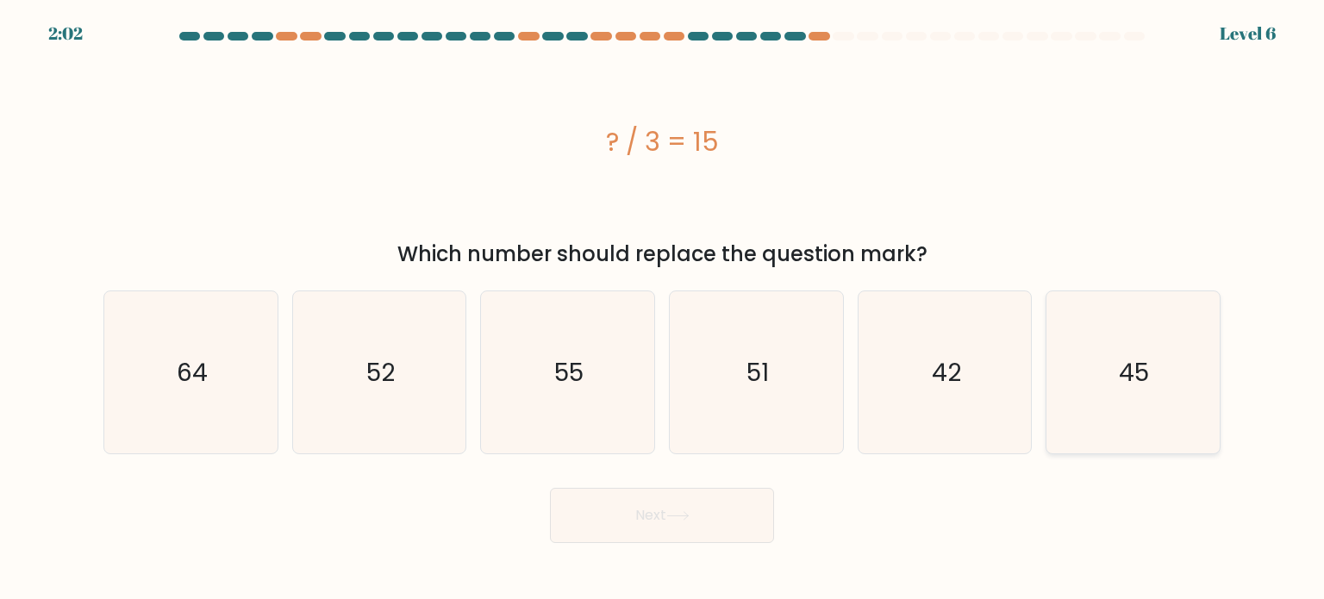
click at [1108, 382] on icon "45" at bounding box center [1133, 372] width 162 height 162
click at [663, 309] on input "f. 45" at bounding box center [662, 304] width 1 height 9
radio input "true"
click at [629, 517] on button "Next" at bounding box center [662, 515] width 224 height 55
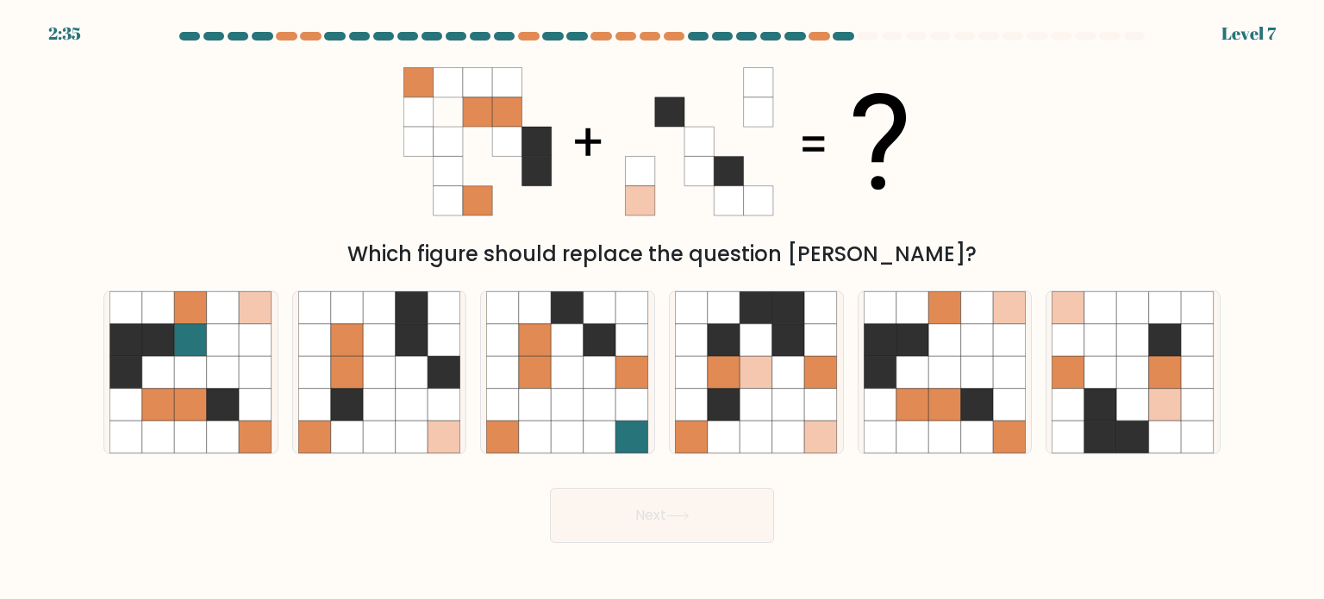
click at [629, 517] on button "Next" at bounding box center [662, 515] width 224 height 55
drag, startPoint x: 795, startPoint y: 522, endPoint x: 691, endPoint y: 528, distance: 104.5
click at [691, 528] on button "Next" at bounding box center [662, 515] width 224 height 55
click at [771, 540] on button "Next" at bounding box center [662, 515] width 224 height 55
click at [1057, 106] on div "Which figure should replace the question mark?" at bounding box center [662, 161] width 1138 height 218
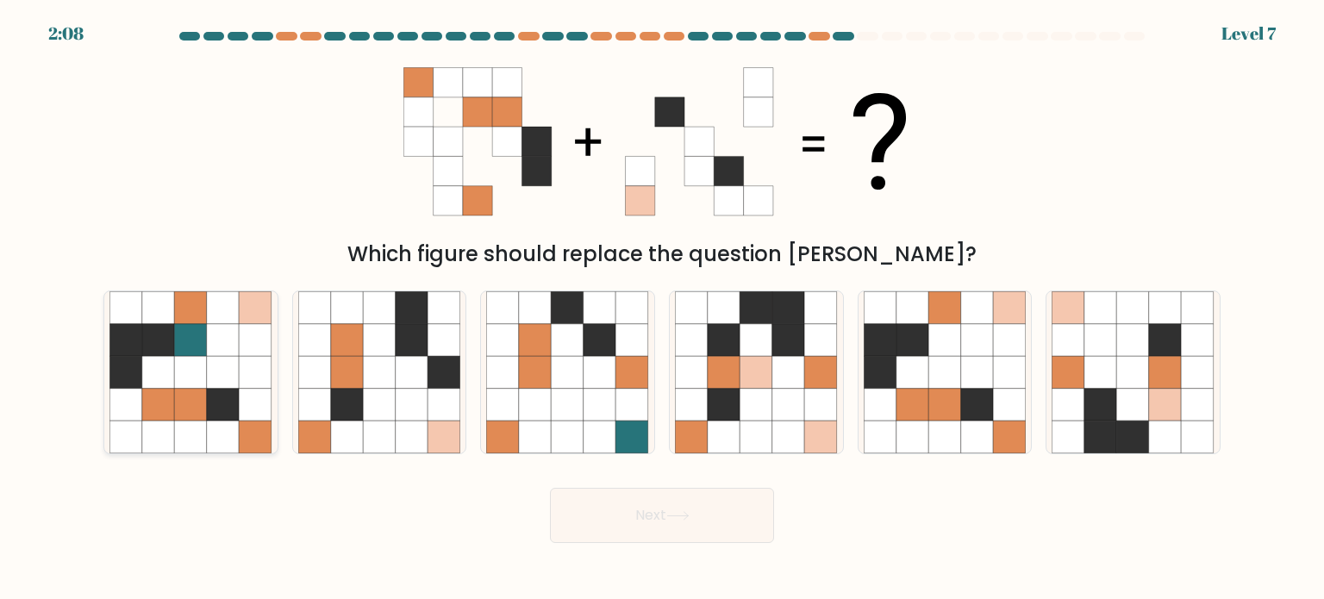
click at [222, 329] on icon at bounding box center [223, 339] width 33 height 33
click at [662, 309] on input "a." at bounding box center [662, 304] width 1 height 9
radio input "true"
click at [648, 530] on button "Next" at bounding box center [662, 515] width 224 height 55
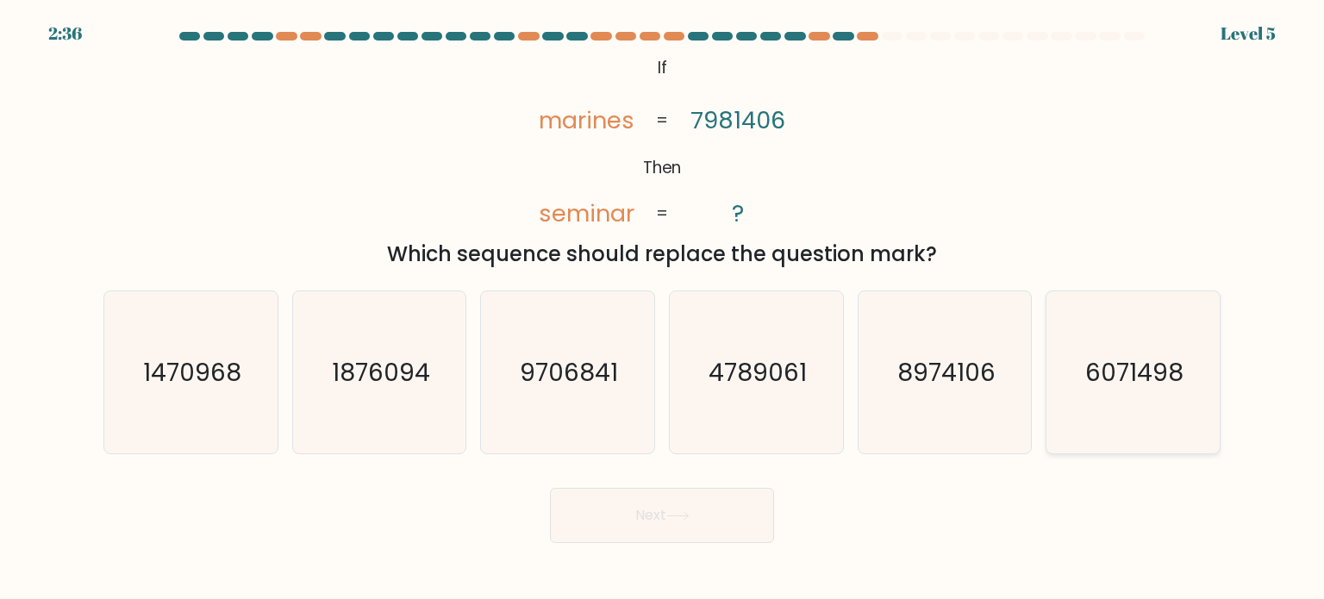
click at [1147, 364] on text "6071498" at bounding box center [1135, 371] width 98 height 34
click at [663, 309] on input "f. 6071498" at bounding box center [662, 304] width 1 height 9
radio input "true"
click at [679, 509] on button "Next" at bounding box center [662, 515] width 224 height 55
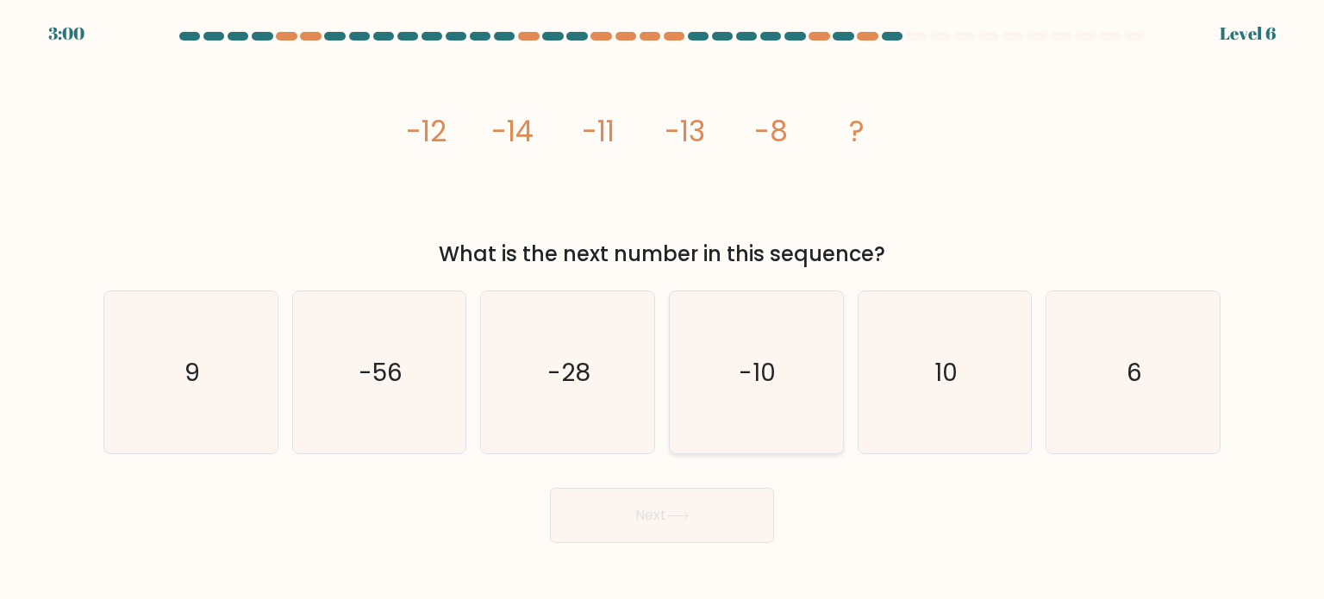
click at [743, 382] on text "-10" at bounding box center [758, 371] width 37 height 34
click at [663, 309] on input "d. -10" at bounding box center [662, 304] width 1 height 9
radio input "true"
click at [659, 506] on button "Next" at bounding box center [662, 515] width 224 height 55
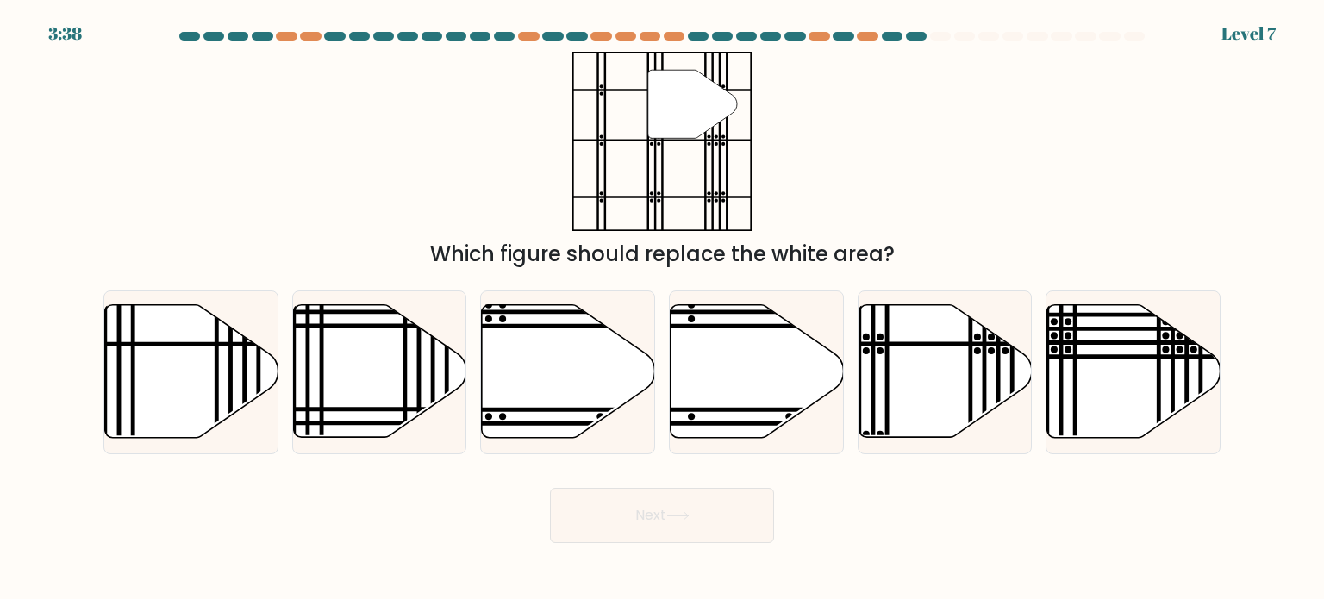
click at [659, 506] on button "Next" at bounding box center [662, 515] width 224 height 55
click at [928, 344] on line at bounding box center [887, 344] width 349 height 0
click at [663, 309] on input "e." at bounding box center [662, 304] width 1 height 9
radio input "true"
click at [682, 506] on button "Next" at bounding box center [662, 515] width 224 height 55
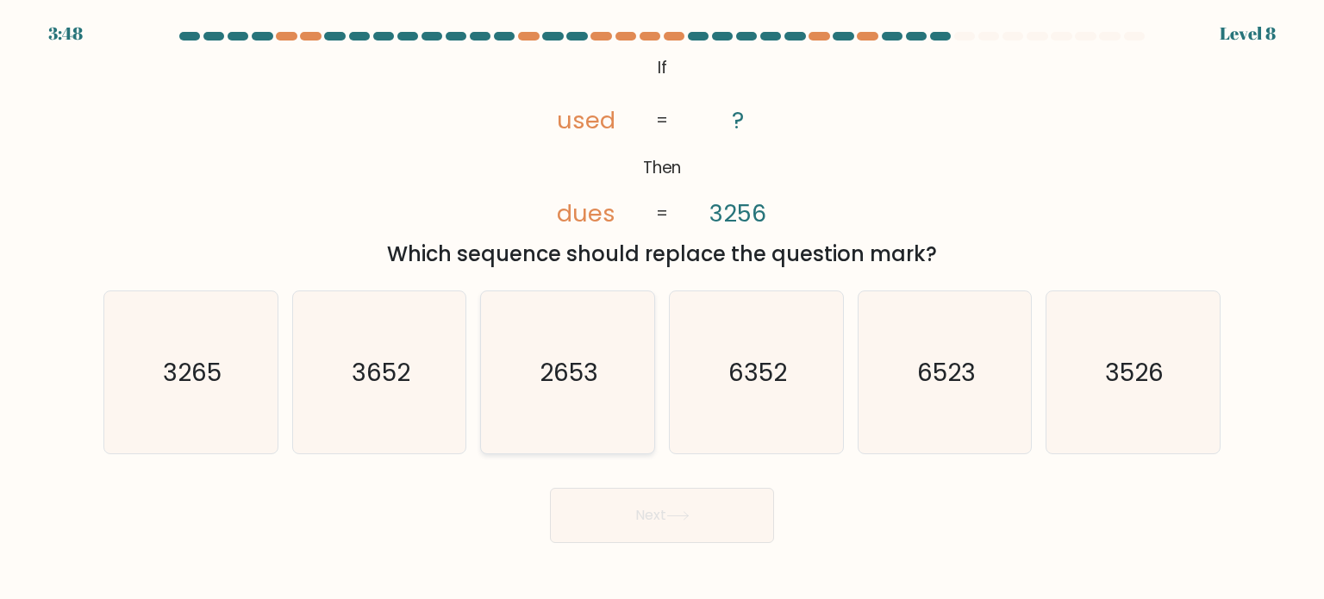
click at [590, 361] on text "2653" at bounding box center [570, 371] width 59 height 34
click at [662, 309] on input "c. 2653" at bounding box center [662, 304] width 1 height 9
radio input "true"
click at [672, 518] on icon at bounding box center [678, 515] width 23 height 9
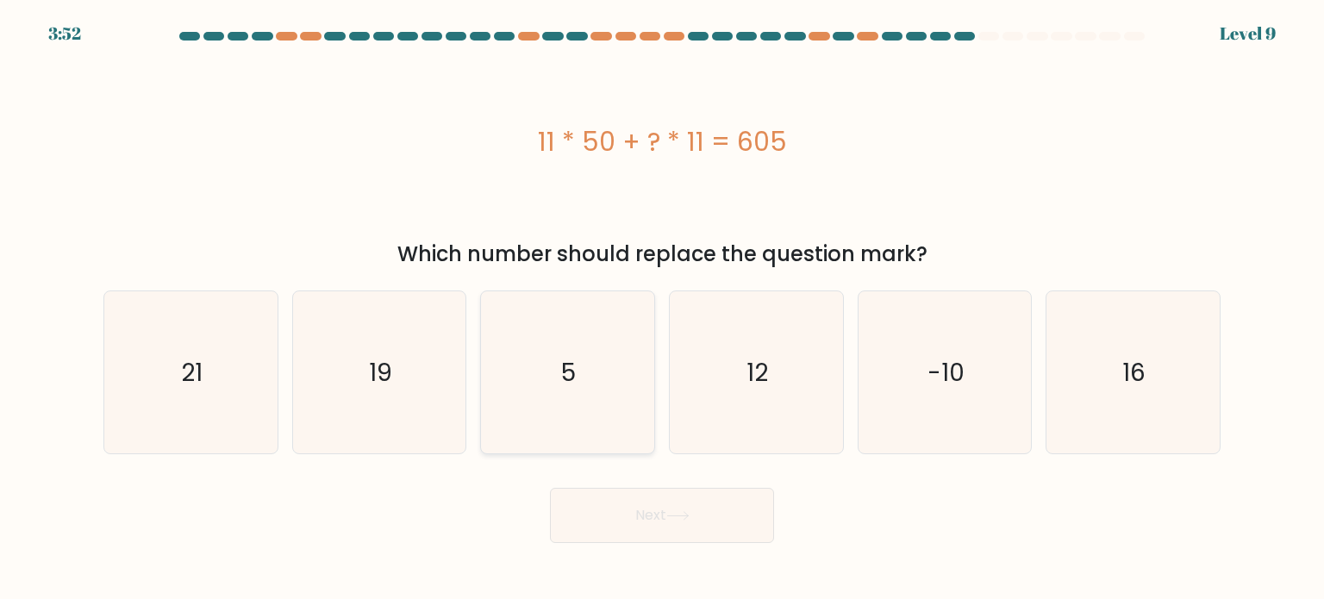
click at [550, 324] on icon "5" at bounding box center [567, 372] width 162 height 162
click at [662, 309] on input "c. 5" at bounding box center [662, 304] width 1 height 9
radio input "true"
click at [642, 523] on button "Next" at bounding box center [662, 515] width 224 height 55
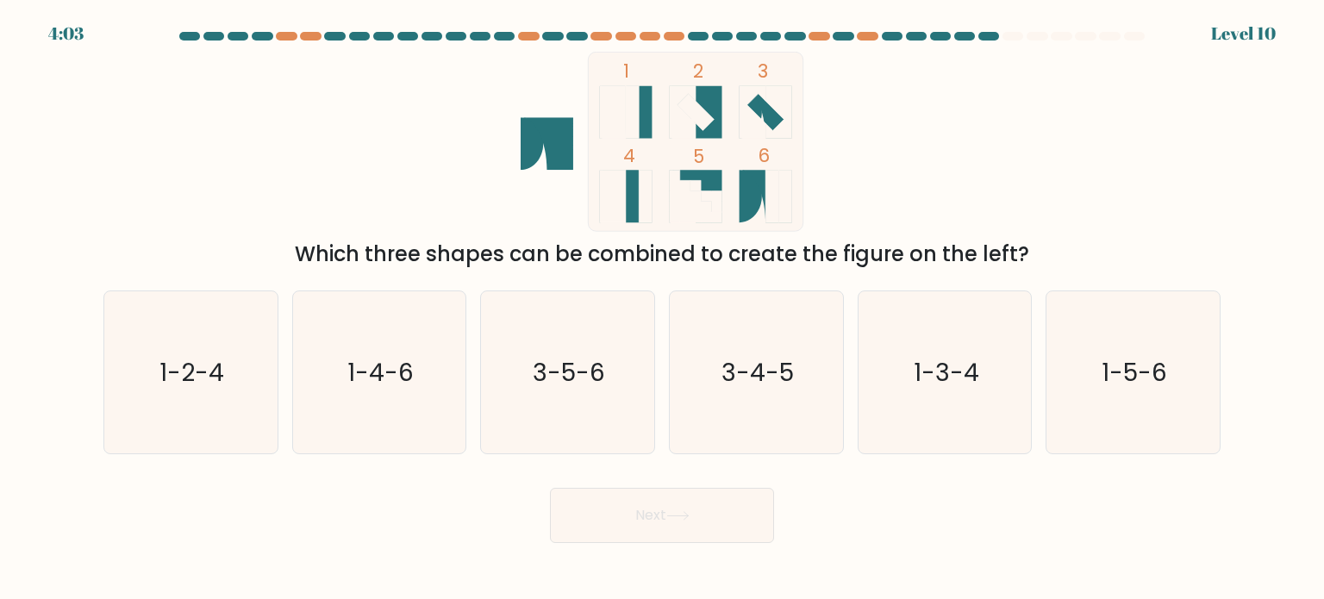
click at [642, 523] on button "Next" at bounding box center [662, 515] width 224 height 55
click at [411, 359] on text "1-4-6" at bounding box center [381, 371] width 66 height 34
click at [662, 309] on input "b. 1-4-6" at bounding box center [662, 304] width 1 height 9
radio input "true"
click at [643, 509] on button "Next" at bounding box center [662, 515] width 224 height 55
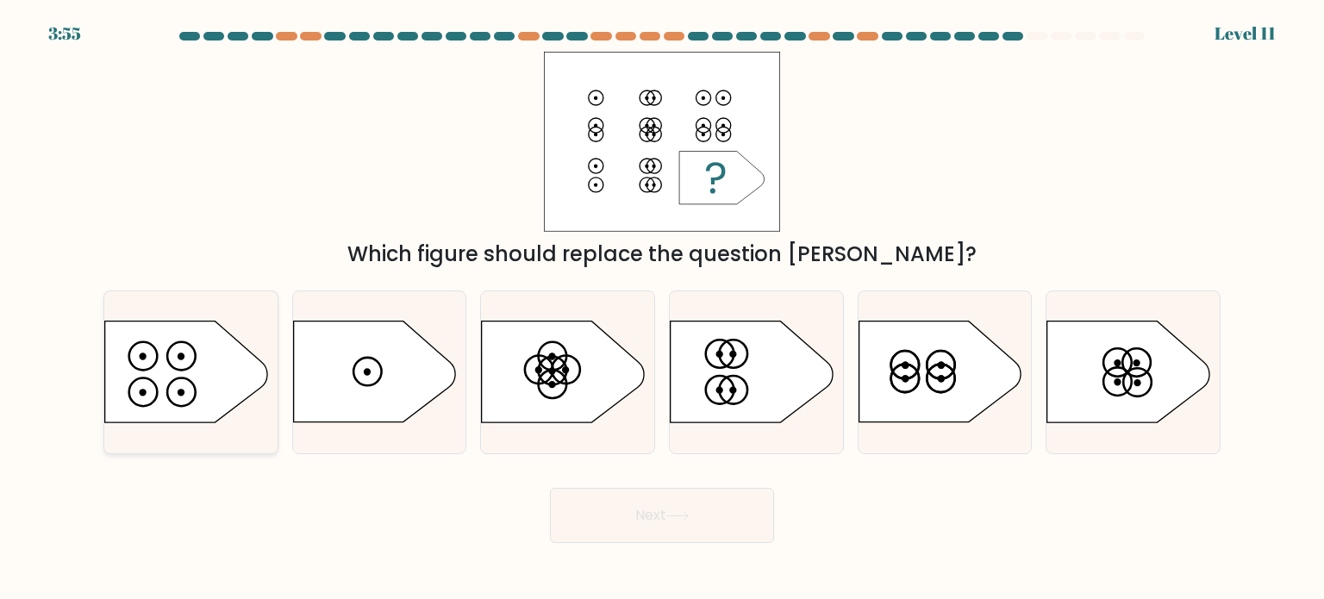
click at [172, 360] on icon at bounding box center [186, 372] width 162 height 101
click at [662, 309] on input "a." at bounding box center [662, 304] width 1 height 9
radio input "true"
drag, startPoint x: 660, startPoint y: 523, endPoint x: 629, endPoint y: 503, distance: 36.6
click at [629, 503] on button "Next" at bounding box center [662, 515] width 224 height 55
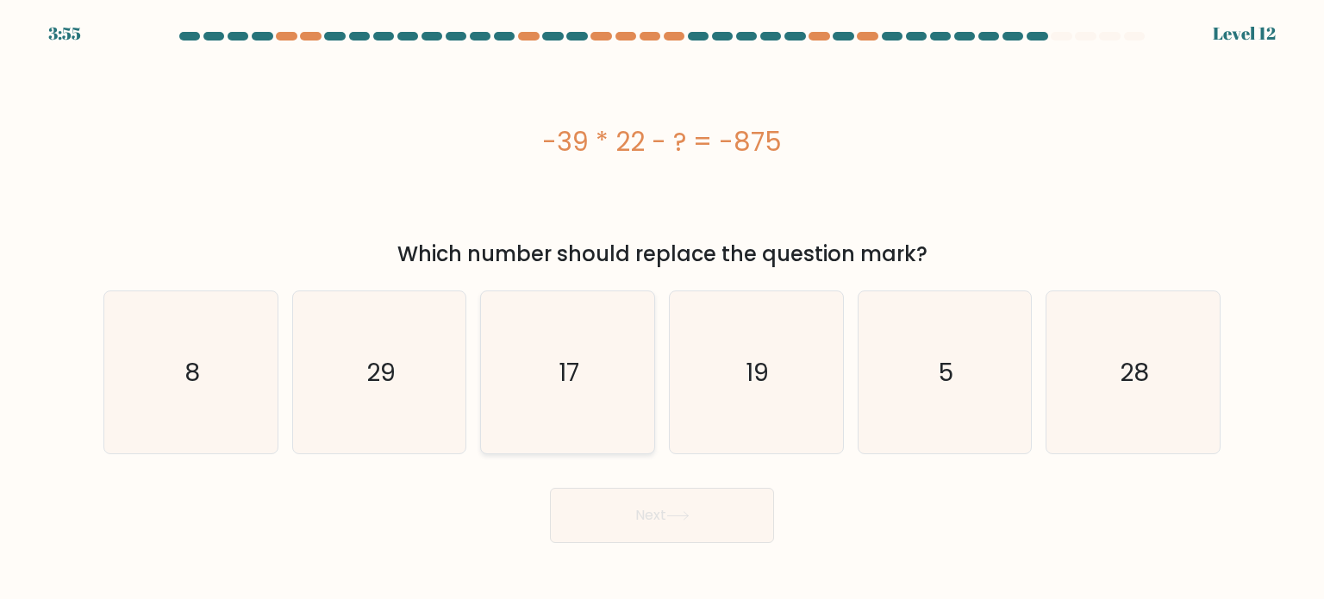
click at [571, 386] on text "17" at bounding box center [570, 371] width 21 height 34
click at [662, 309] on input "c. 17" at bounding box center [662, 304] width 1 height 9
radio input "true"
click at [632, 509] on button "Next" at bounding box center [662, 515] width 224 height 55
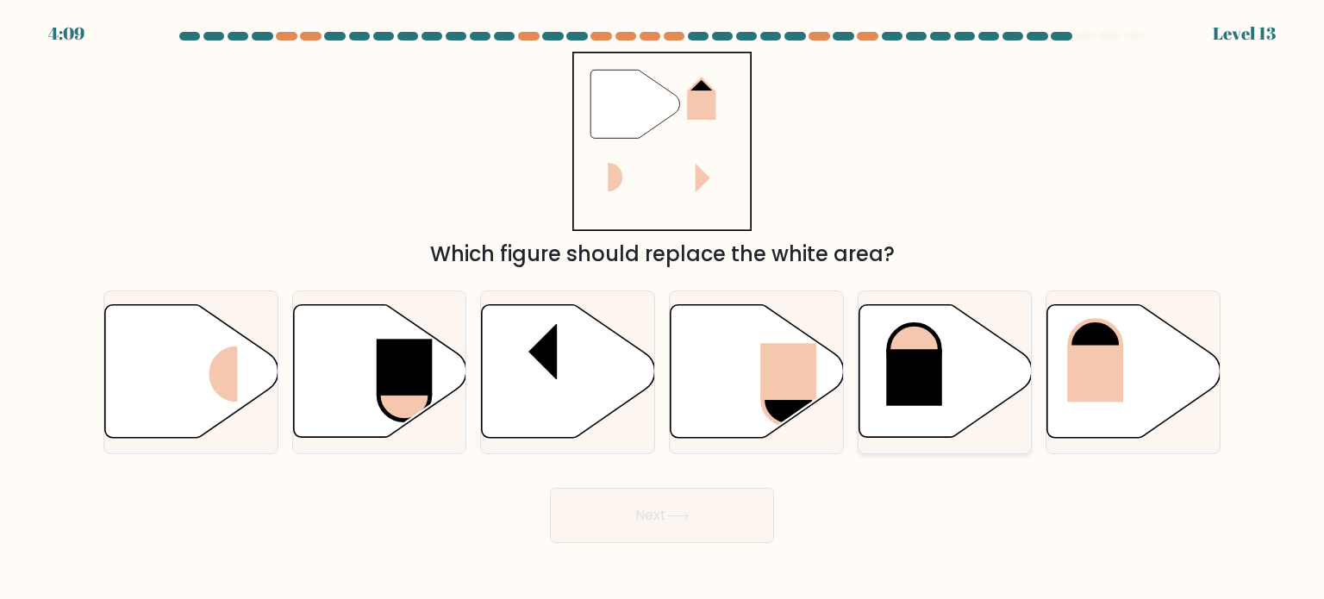
click at [905, 368] on rect at bounding box center [914, 378] width 56 height 57
click at [663, 309] on input "e." at bounding box center [662, 304] width 1 height 9
radio input "true"
click at [679, 517] on icon at bounding box center [677, 516] width 21 height 8
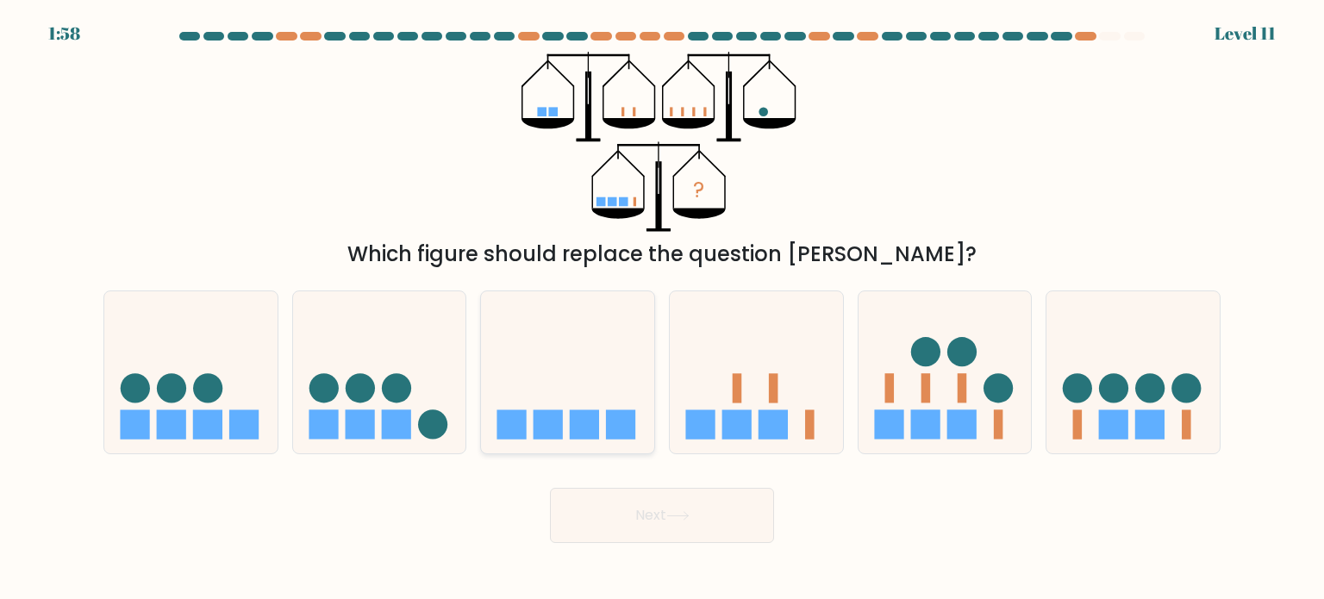
click at [555, 374] on icon at bounding box center [567, 372] width 173 height 143
click at [662, 309] on input "c." at bounding box center [662, 304] width 1 height 9
radio input "true"
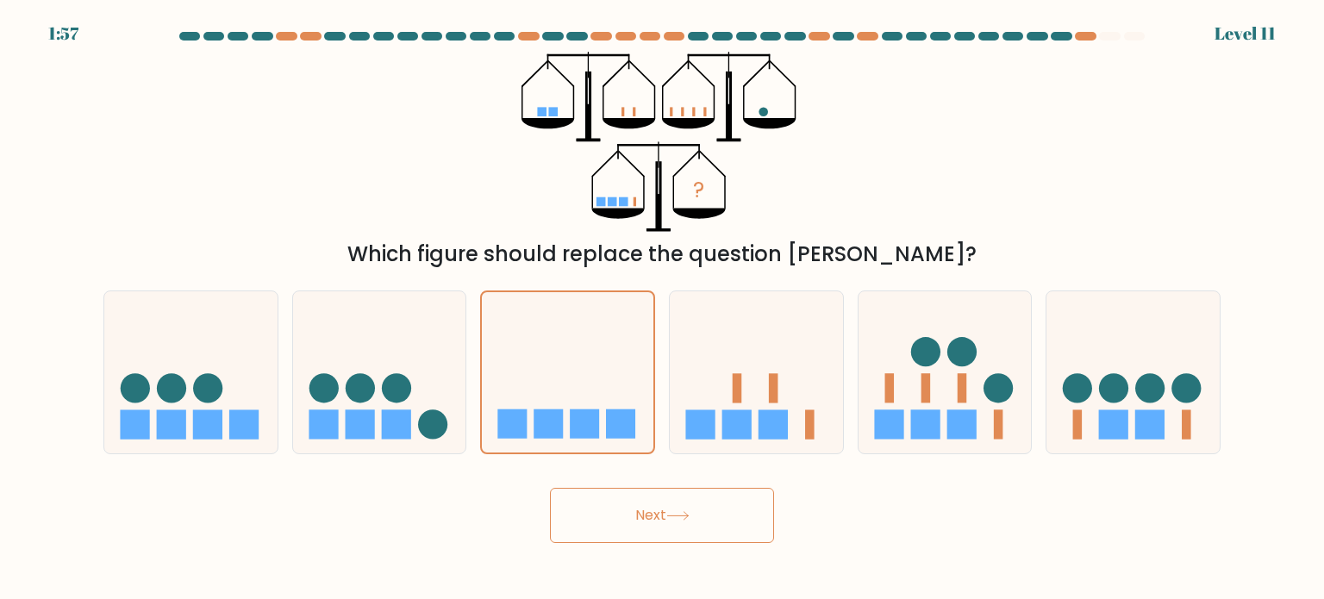
click at [653, 516] on button "Next" at bounding box center [662, 515] width 224 height 55
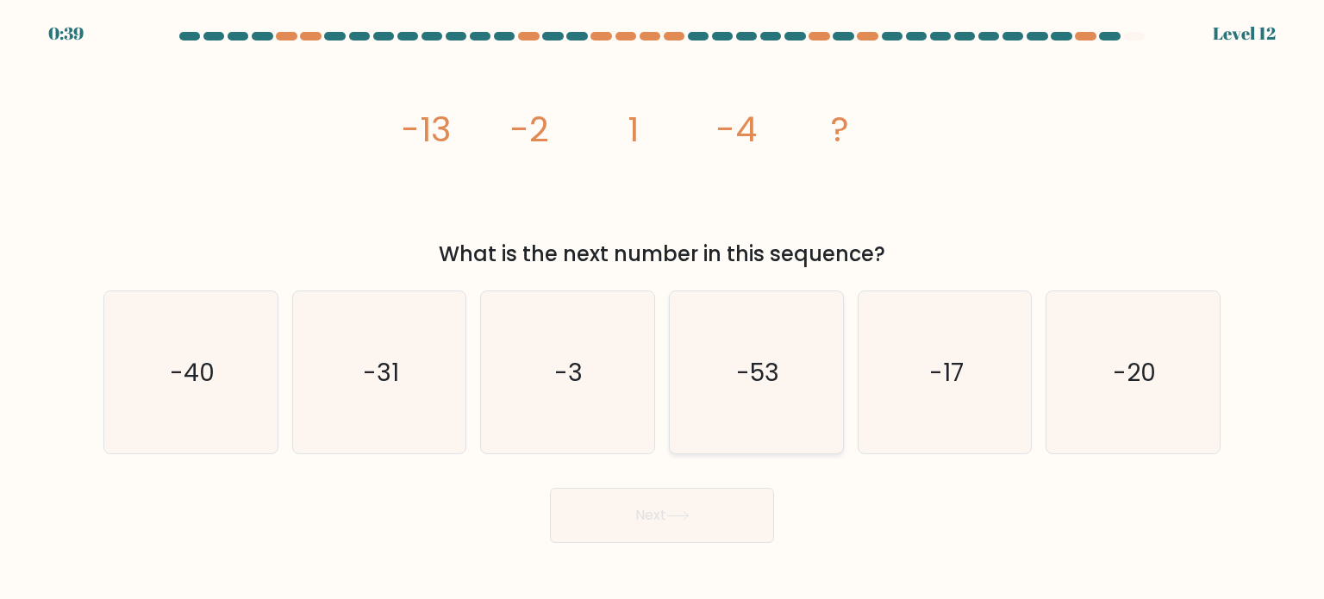
click at [784, 396] on icon "-53" at bounding box center [756, 372] width 162 height 162
click at [663, 309] on input "d. -53" at bounding box center [662, 304] width 1 height 9
radio input "true"
click at [661, 517] on button "Next" at bounding box center [662, 515] width 224 height 55
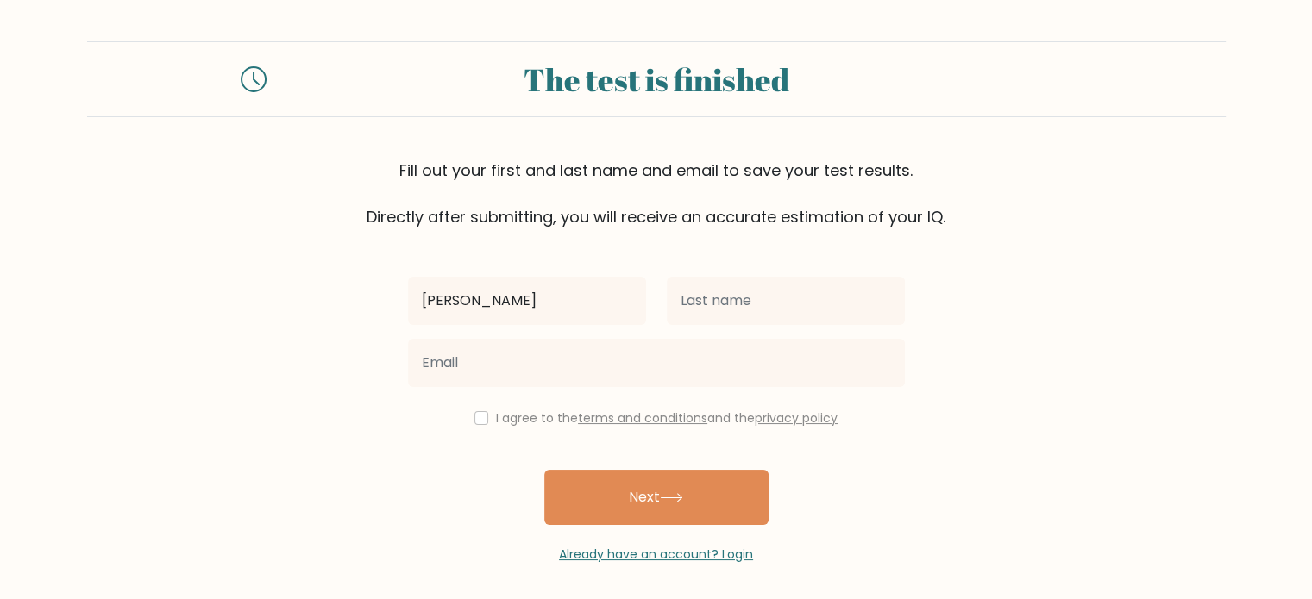
type input "[PERSON_NAME]"
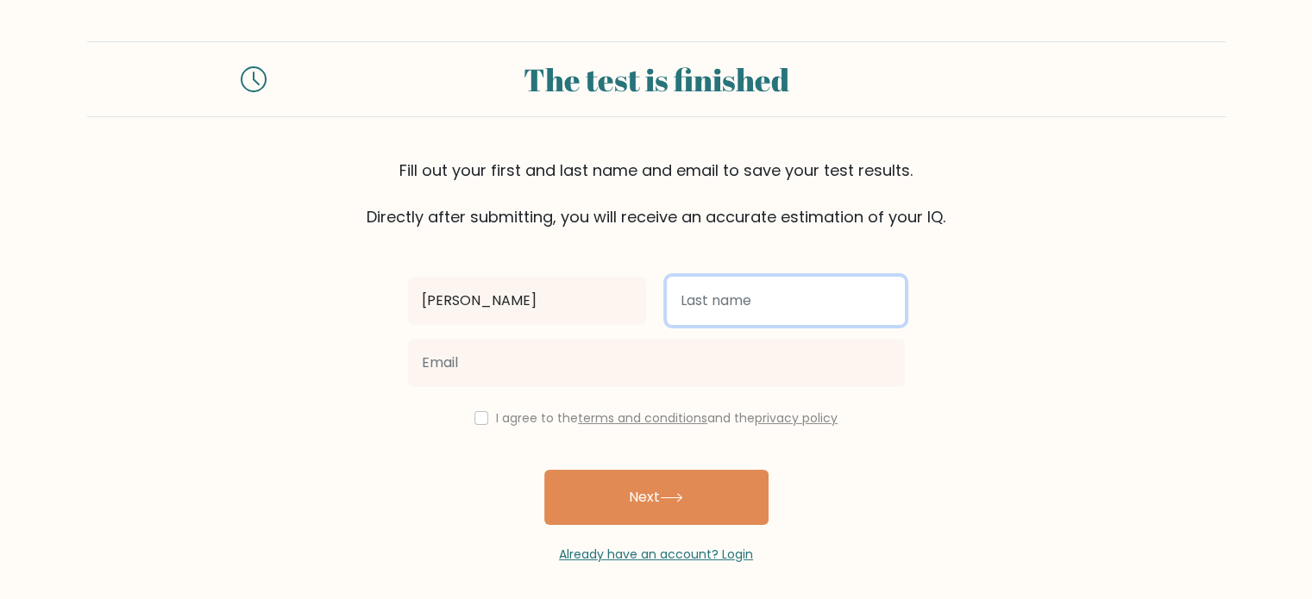
click at [692, 301] on input "text" at bounding box center [786, 301] width 238 height 48
type input "SPARKES"
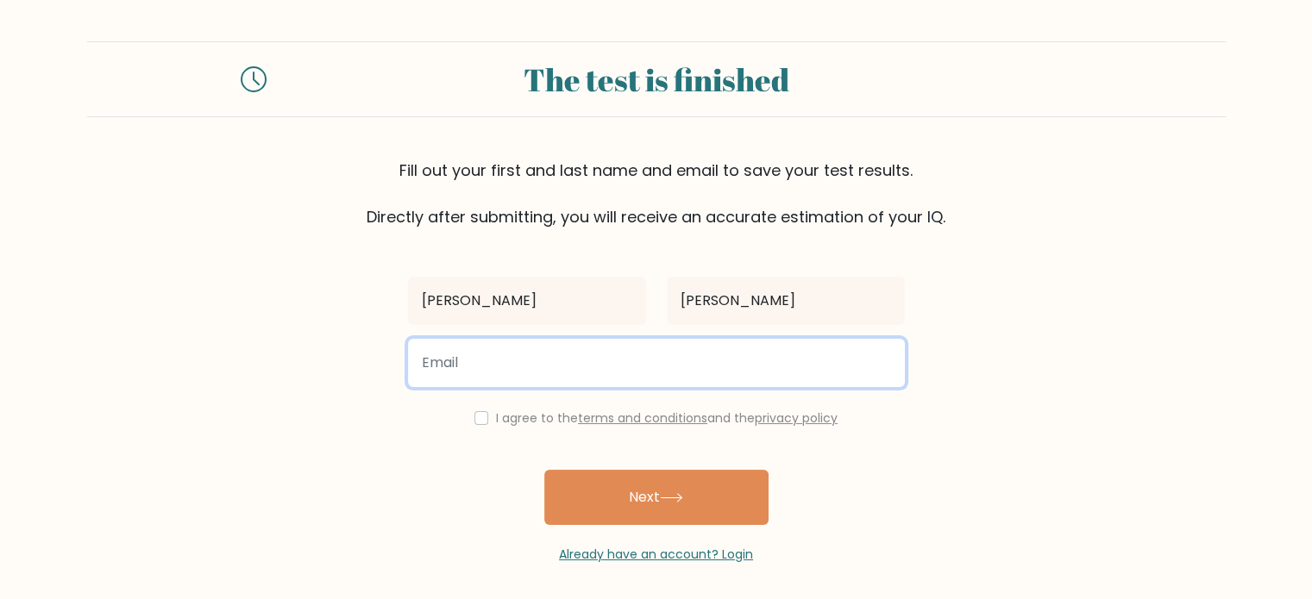
click at [542, 366] on input "email" at bounding box center [656, 363] width 497 height 48
type input "tsparkes2022@outlook.com"
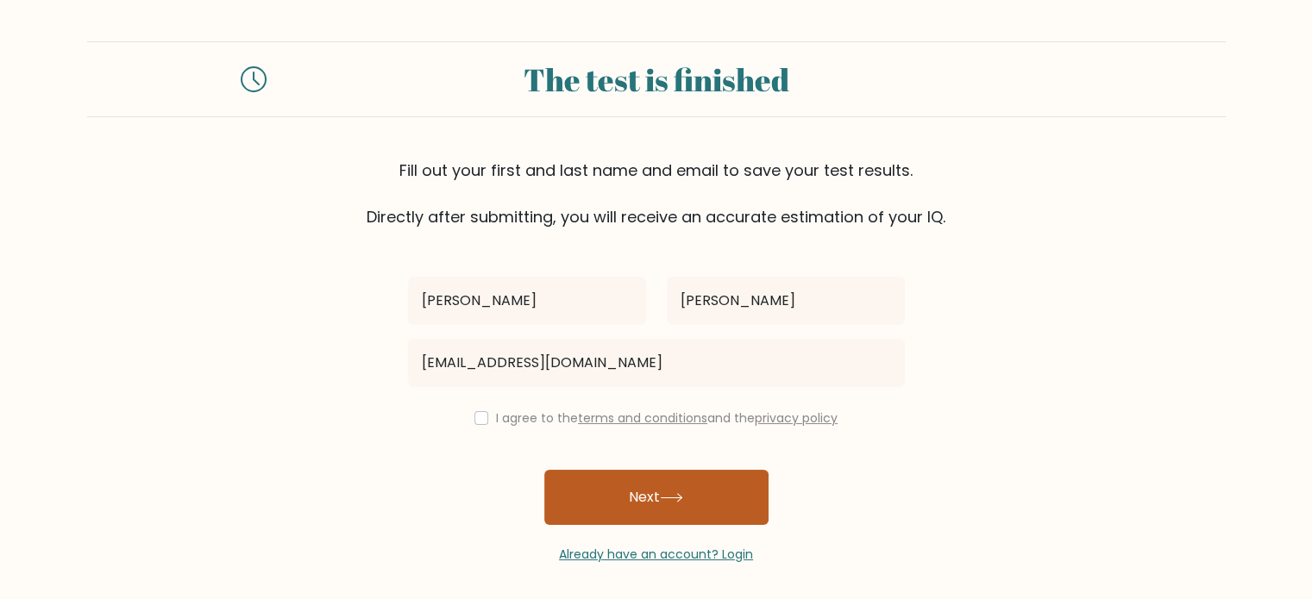
click at [636, 495] on button "Next" at bounding box center [656, 497] width 224 height 55
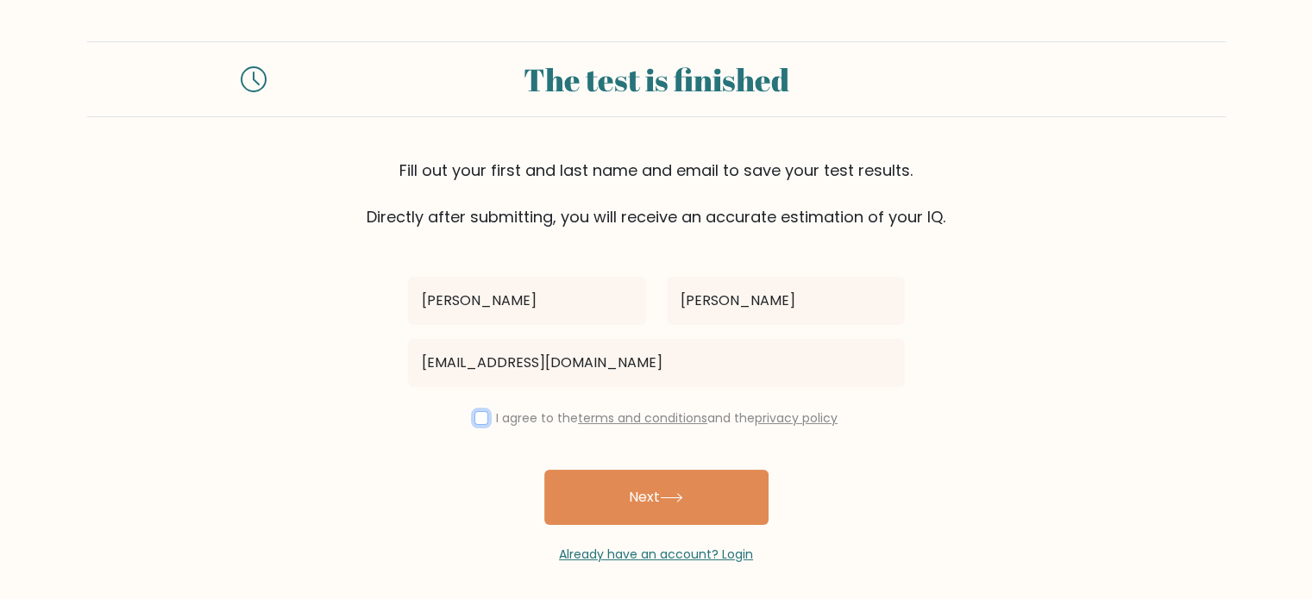
click at [476, 416] on input "checkbox" at bounding box center [481, 418] width 14 height 14
checkbox input "true"
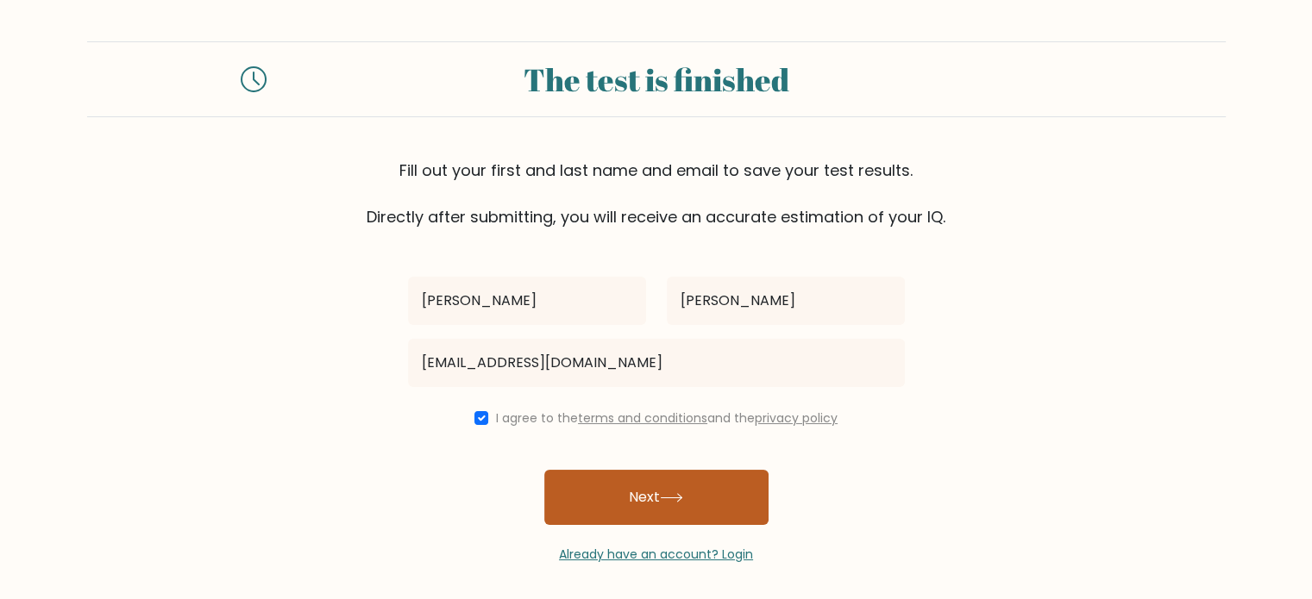
click at [624, 491] on button "Next" at bounding box center [656, 497] width 224 height 55
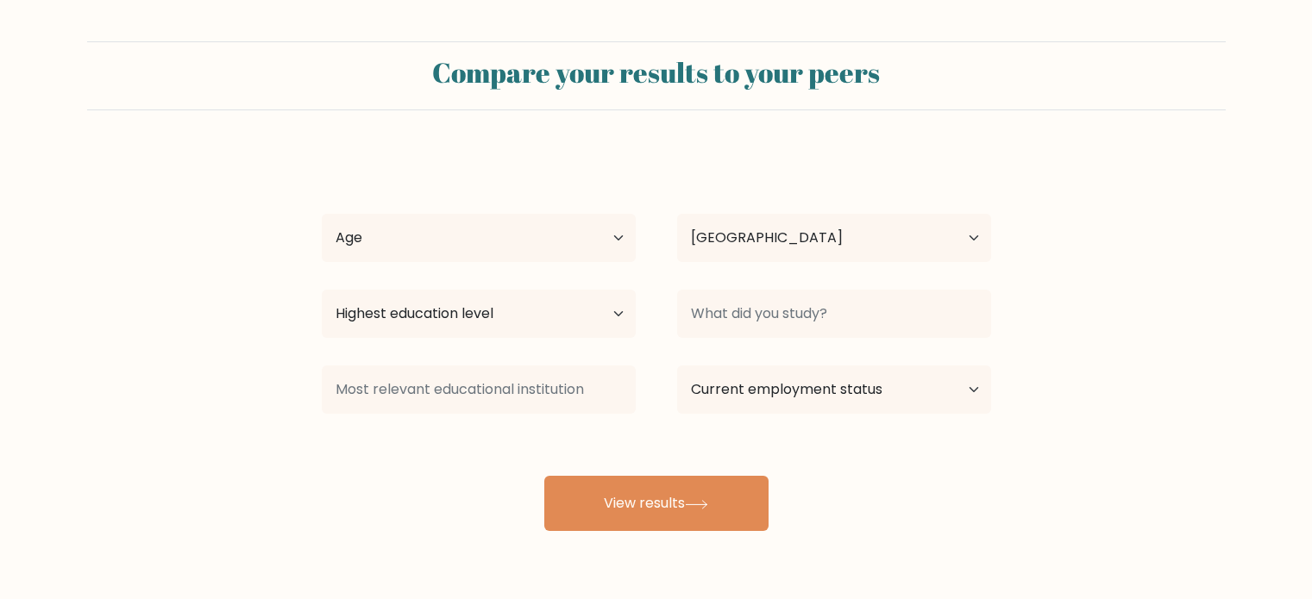
select select "CA"
click at [617, 238] on select "Age Under [DEMOGRAPHIC_DATA] [DEMOGRAPHIC_DATA] [DEMOGRAPHIC_DATA] [DEMOGRAPHIC…" at bounding box center [479, 238] width 314 height 48
select select "65_plus"
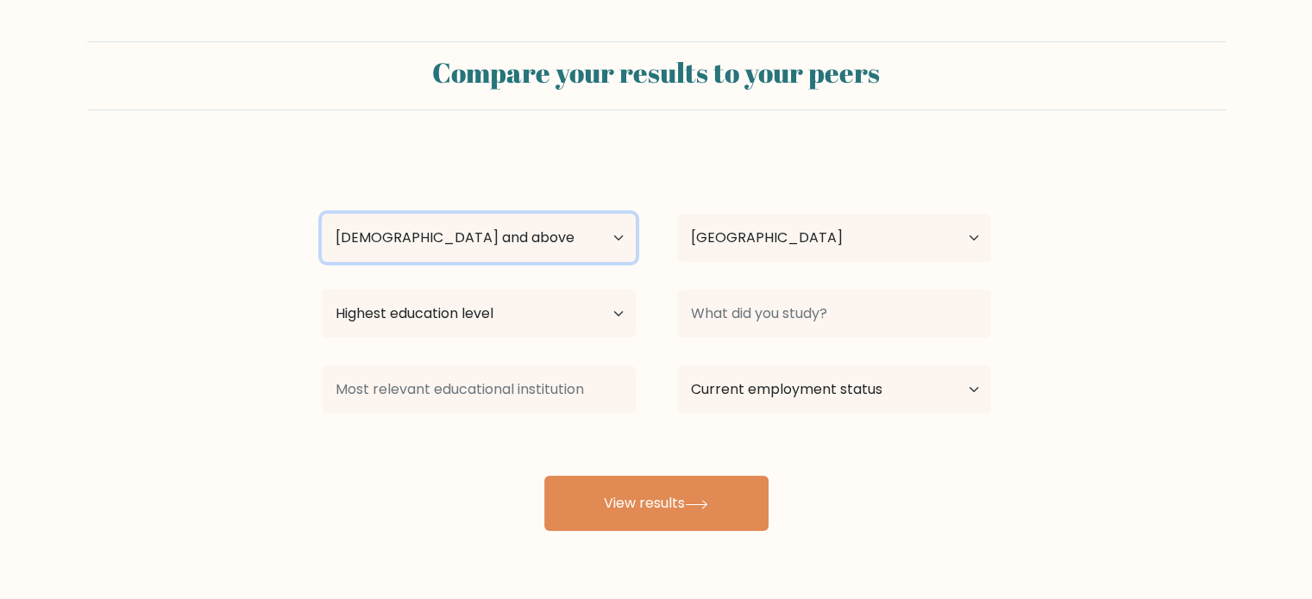
click at [322, 214] on select "Age Under [DEMOGRAPHIC_DATA] [DEMOGRAPHIC_DATA] [DEMOGRAPHIC_DATA] [DEMOGRAPHIC…" at bounding box center [479, 238] width 314 height 48
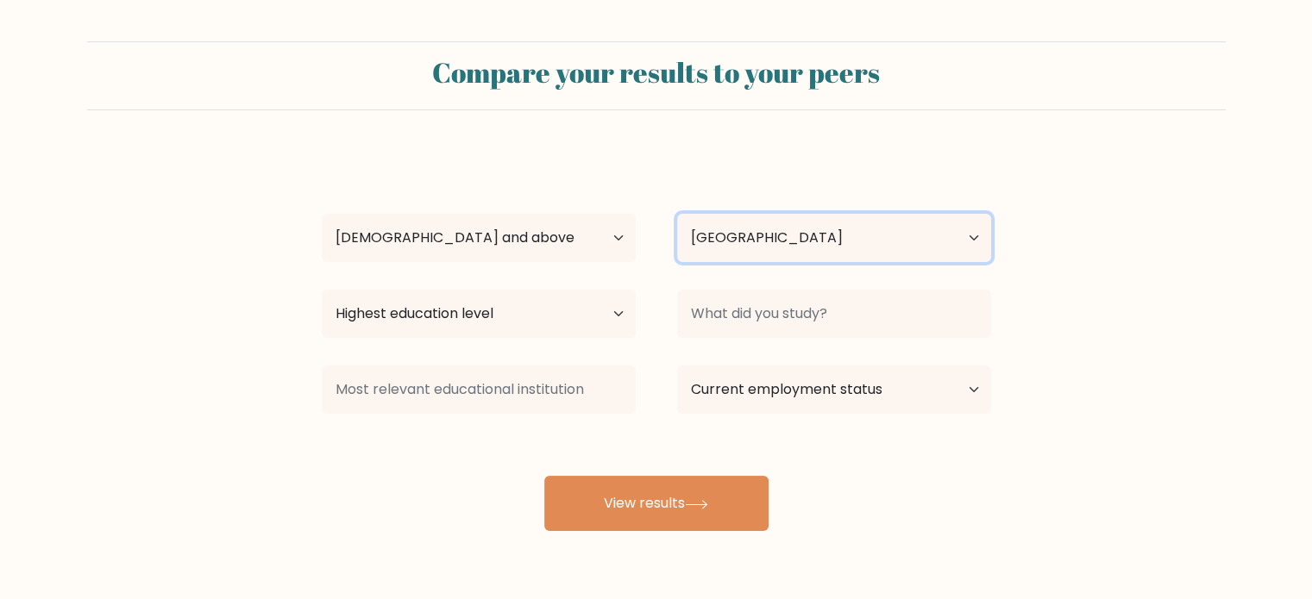
click at [966, 247] on select "Country [GEOGRAPHIC_DATA] [GEOGRAPHIC_DATA] [GEOGRAPHIC_DATA] [US_STATE] [GEOGR…" at bounding box center [834, 238] width 314 height 48
click at [725, 247] on select "Country [GEOGRAPHIC_DATA] [GEOGRAPHIC_DATA] [GEOGRAPHIC_DATA] [US_STATE] [GEOGR…" at bounding box center [834, 238] width 314 height 48
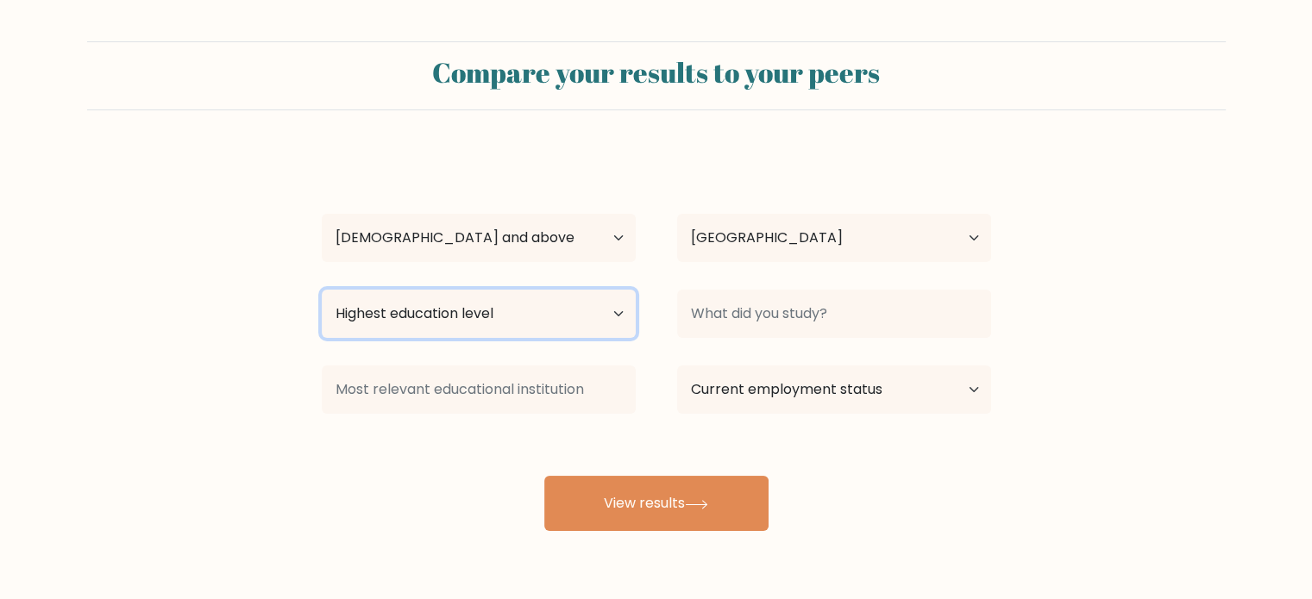
click at [628, 316] on select "Highest education level No schooling Primary Lower Secondary Upper Secondary Oc…" at bounding box center [479, 314] width 314 height 48
select select "bachelors_degree"
click at [322, 290] on select "Highest education level No schooling Primary Lower Secondary Upper Secondary Oc…" at bounding box center [479, 314] width 314 height 48
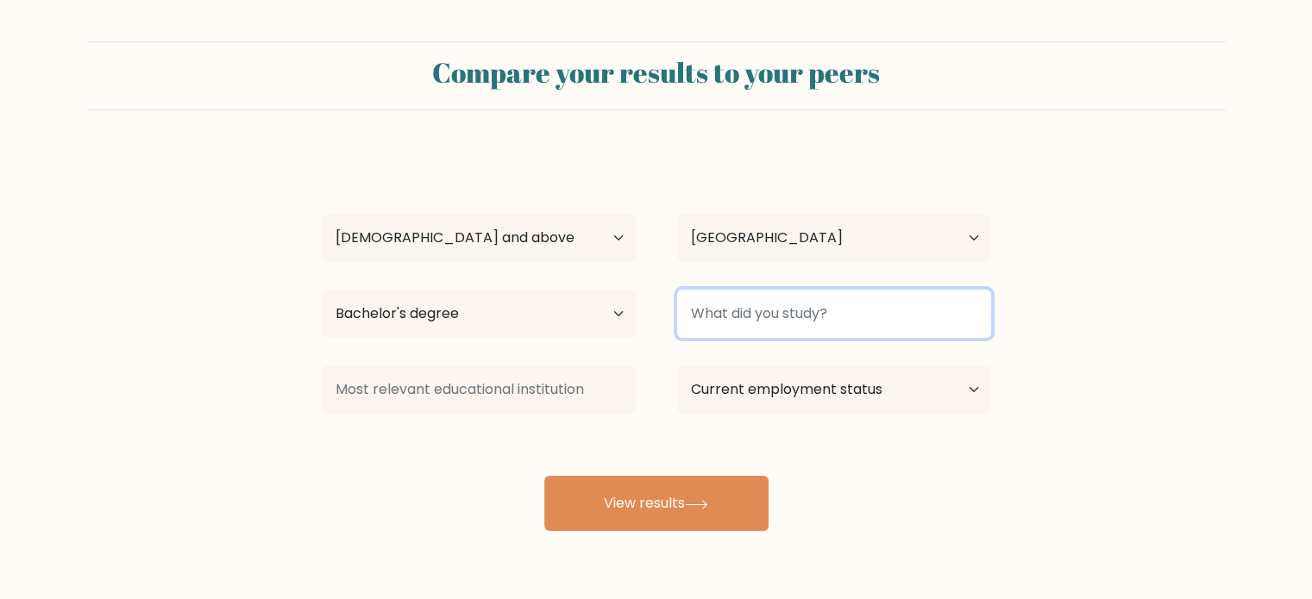
click at [795, 321] on input at bounding box center [834, 314] width 314 height 48
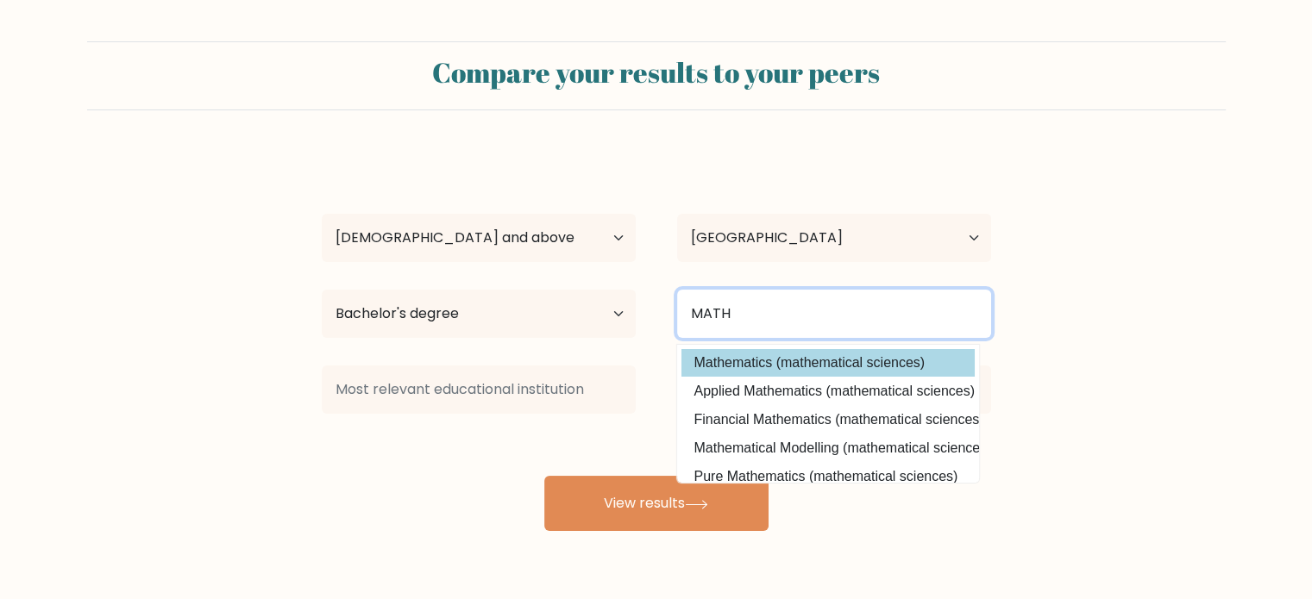
type input "MATH"
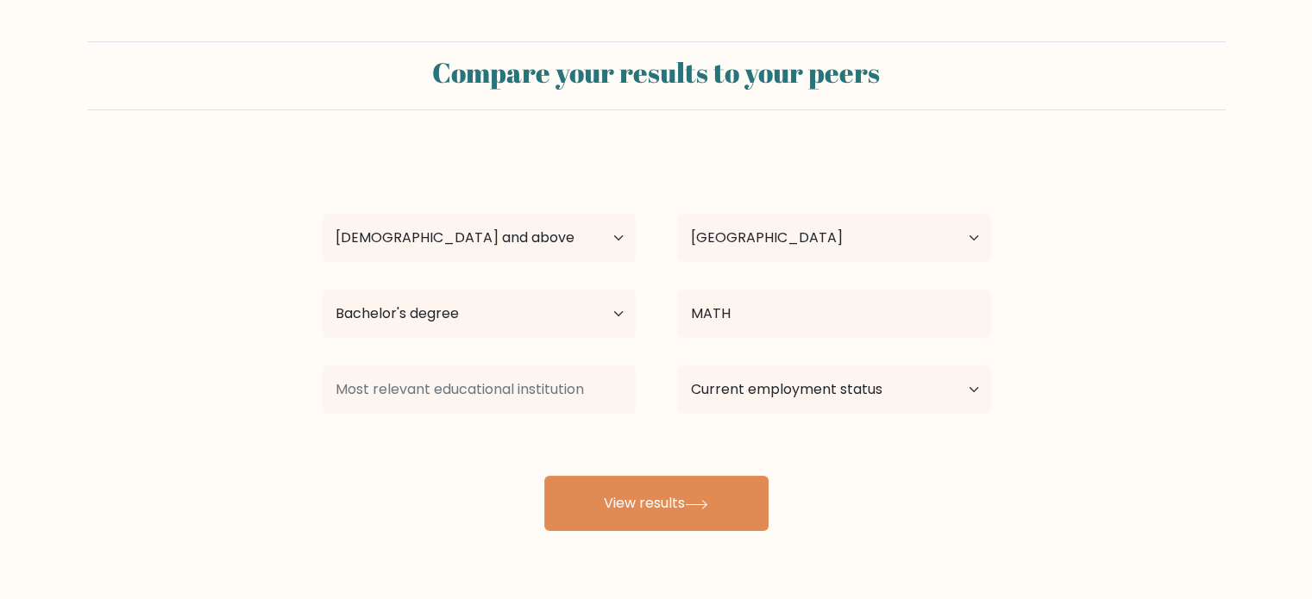
click at [816, 360] on div "[PERSON_NAME] Age Under [DEMOGRAPHIC_DATA] [DEMOGRAPHIC_DATA] [DEMOGRAPHIC_DATA…" at bounding box center [656, 341] width 690 height 379
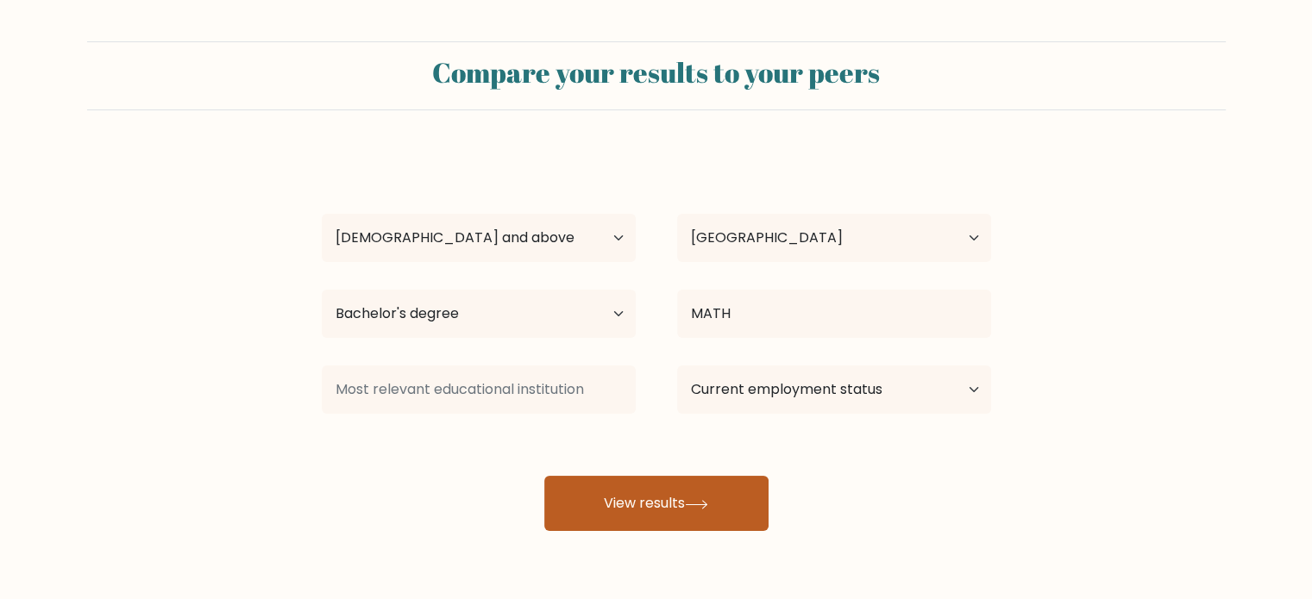
click at [670, 503] on button "View results" at bounding box center [656, 503] width 224 height 55
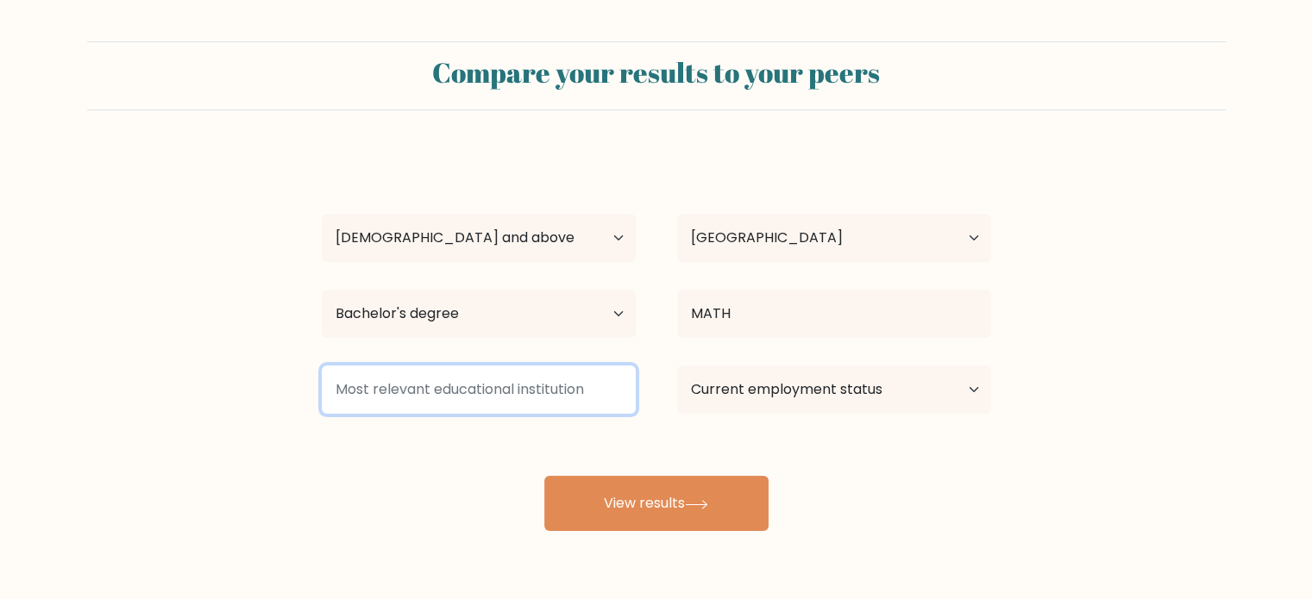
click at [440, 388] on input at bounding box center [479, 390] width 314 height 48
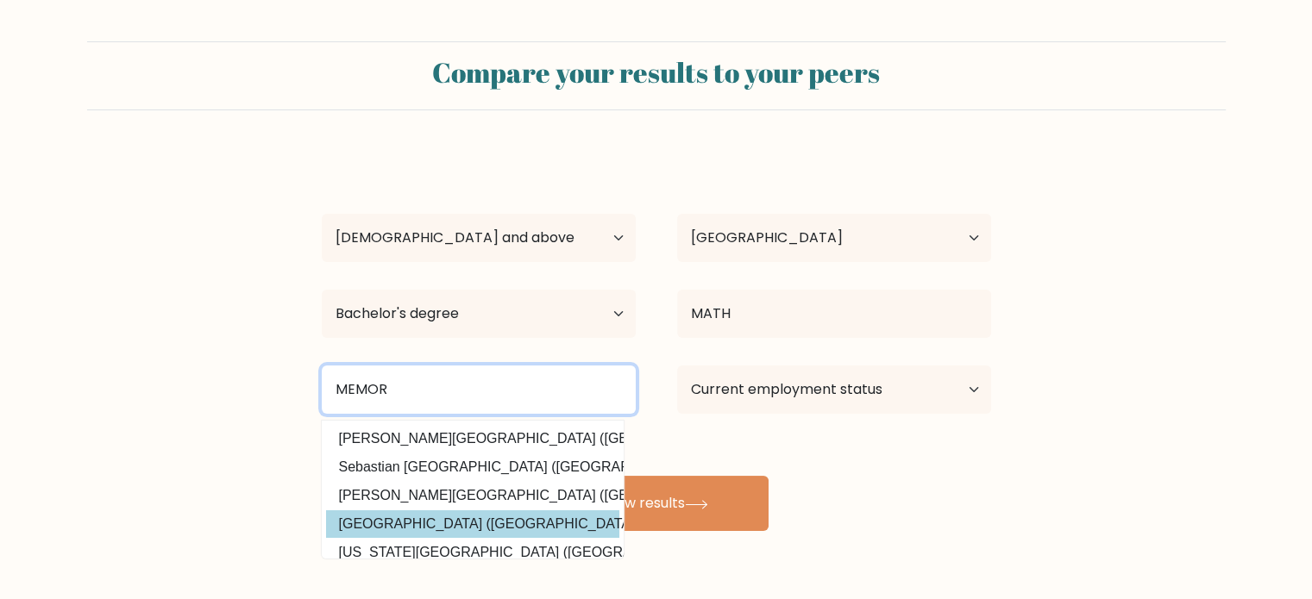
type input "MEMOR"
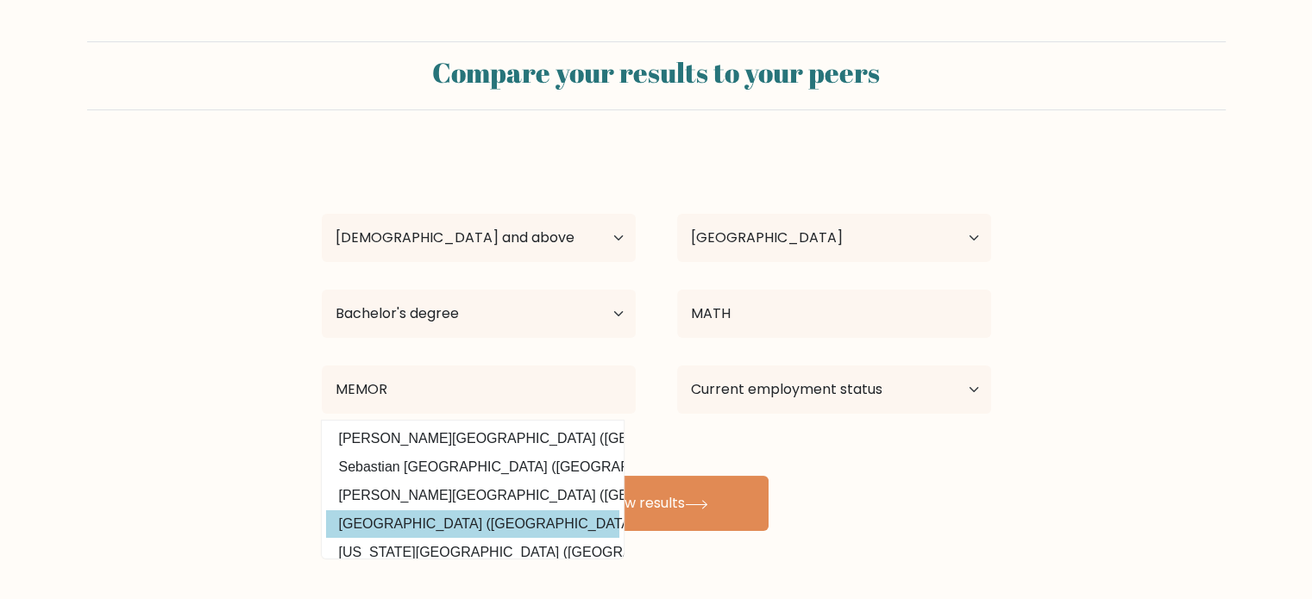
click at [554, 523] on div "[PERSON_NAME] Age Under [DEMOGRAPHIC_DATA] [DEMOGRAPHIC_DATA] [DEMOGRAPHIC_DATA…" at bounding box center [656, 341] width 690 height 379
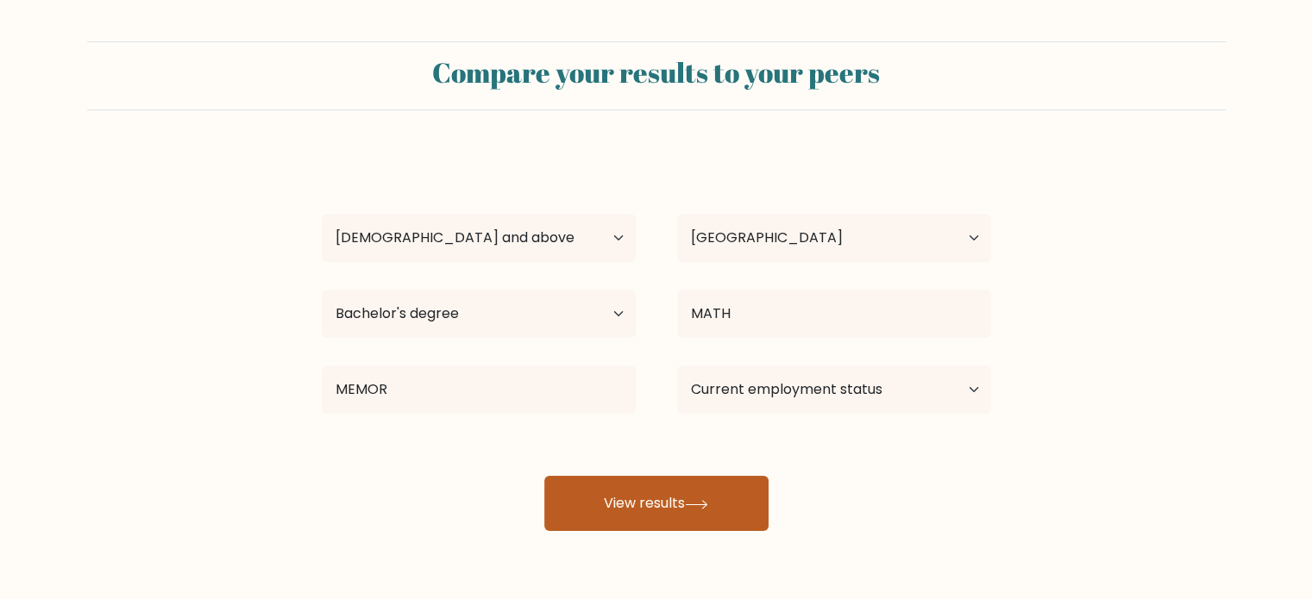
click at [629, 506] on button "View results" at bounding box center [656, 503] width 224 height 55
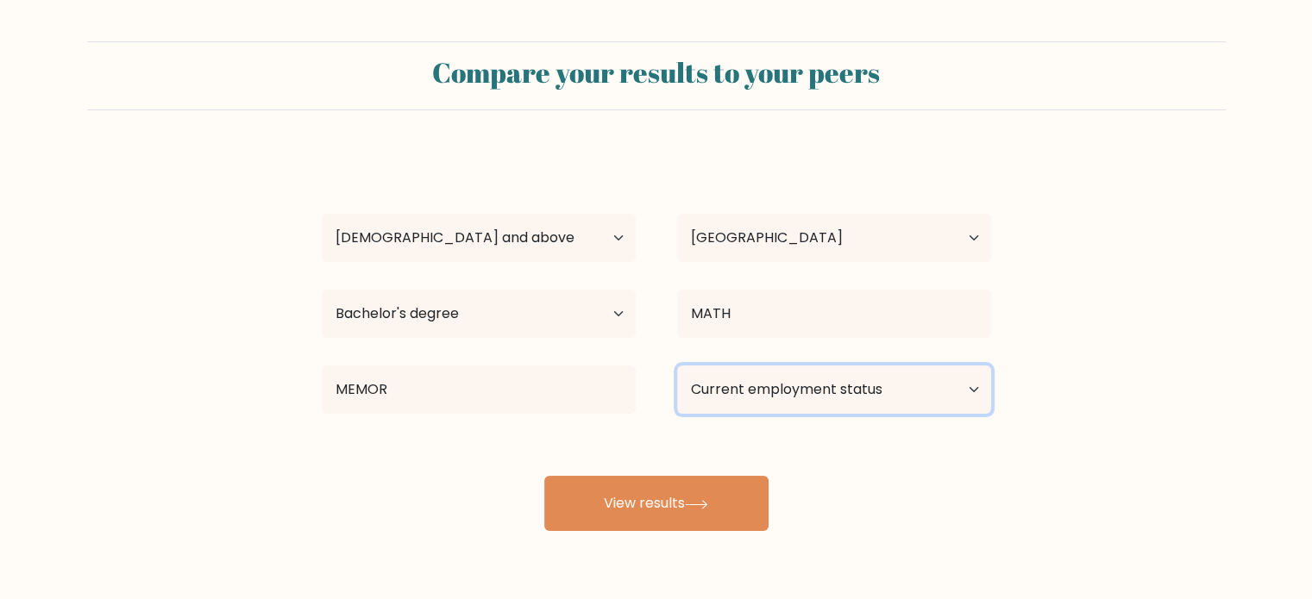
click at [972, 390] on select "Current employment status Employed Student Retired Other / prefer not to answer" at bounding box center [834, 390] width 314 height 48
select select "retired"
click at [677, 366] on select "Current employment status Employed Student Retired Other / prefer not to answer" at bounding box center [834, 390] width 314 height 48
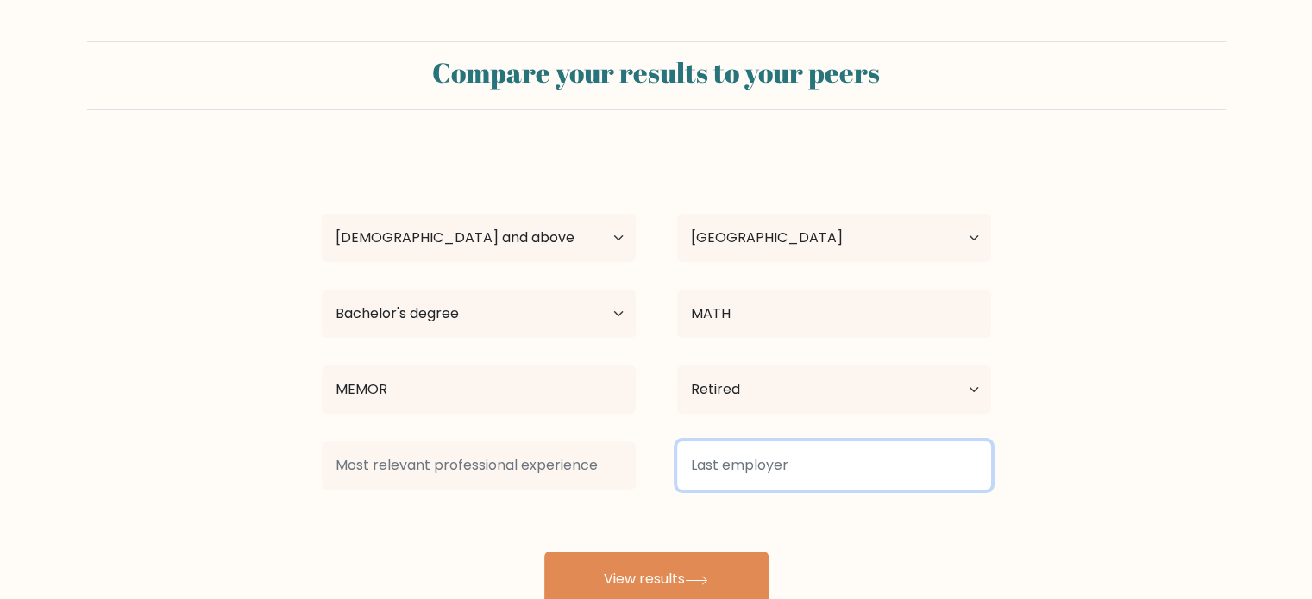
click at [805, 461] on input at bounding box center [834, 465] width 314 height 48
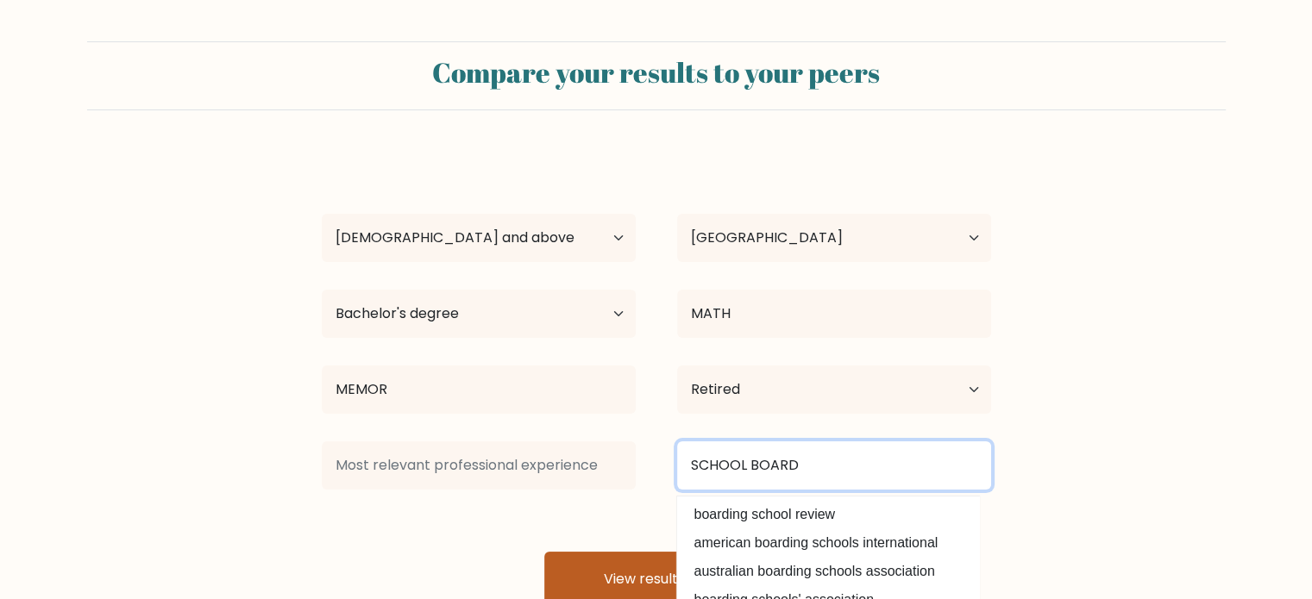
type input "SCHOOL BOARD"
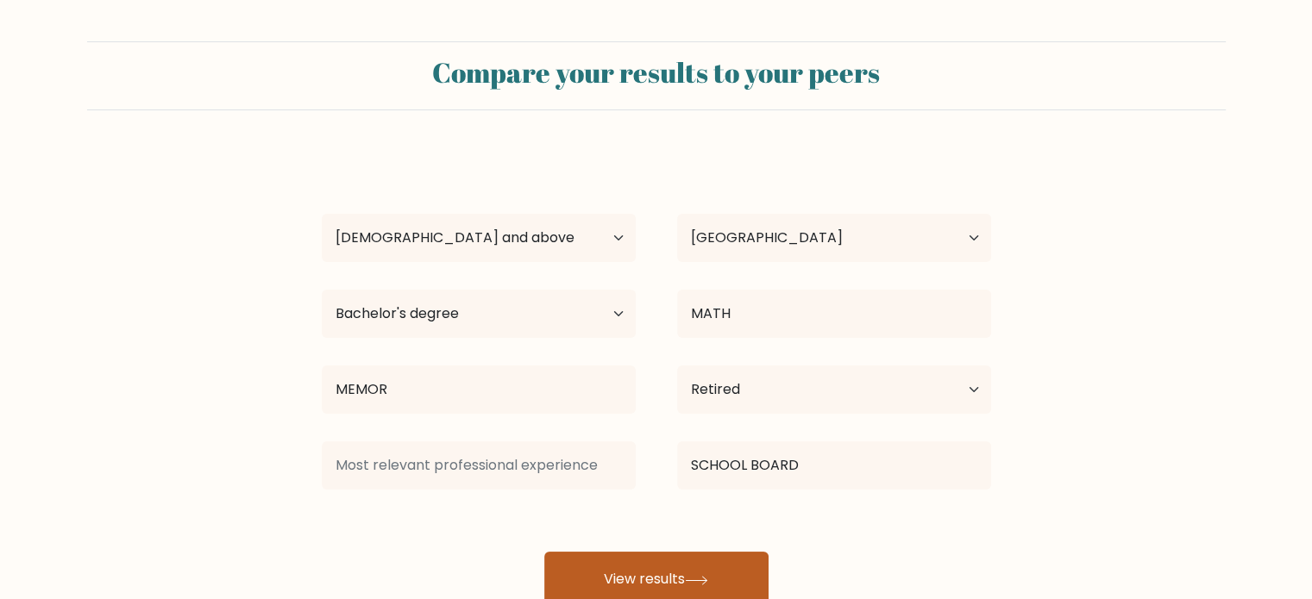
click at [695, 564] on div "TREVOR SPARKES Age Under 18 years old 18-24 years old 25-34 years old 35-44 yea…" at bounding box center [656, 379] width 690 height 455
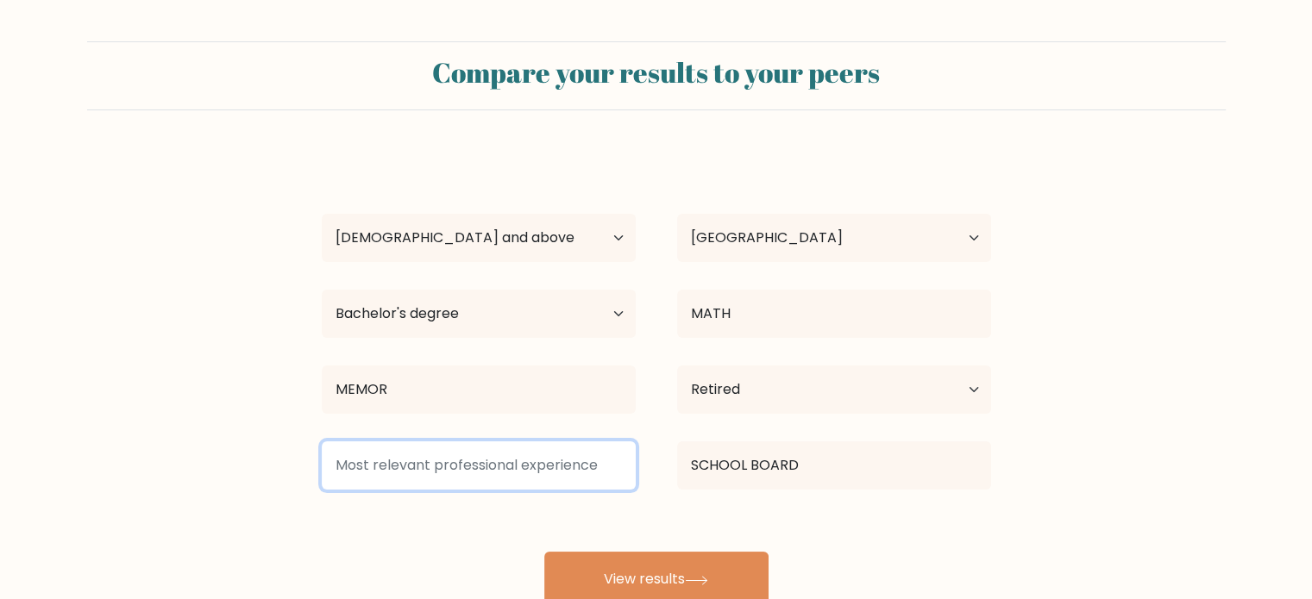
click at [514, 465] on input at bounding box center [479, 465] width 314 height 48
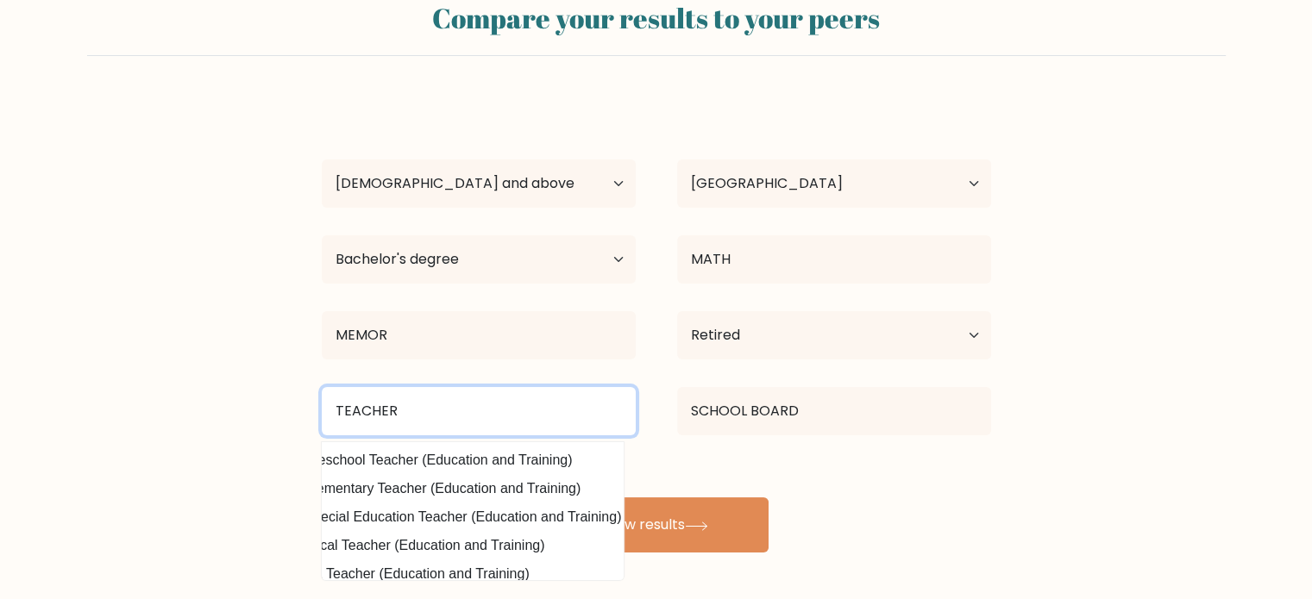
scroll to position [0, 55]
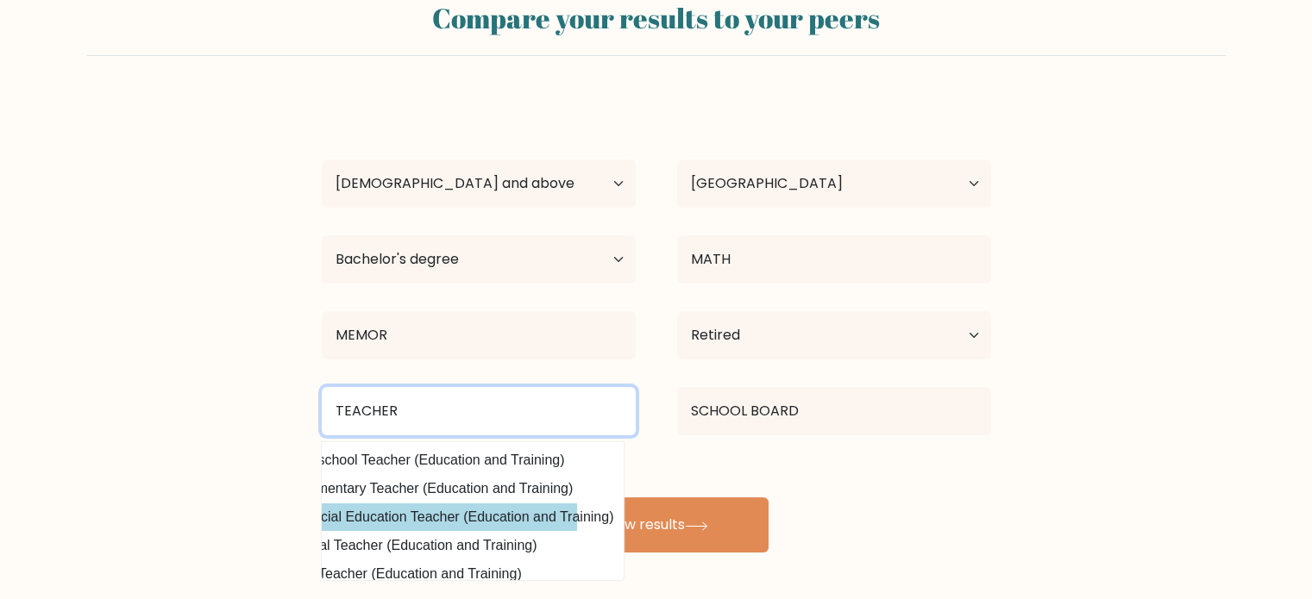
type input "TEACHER"
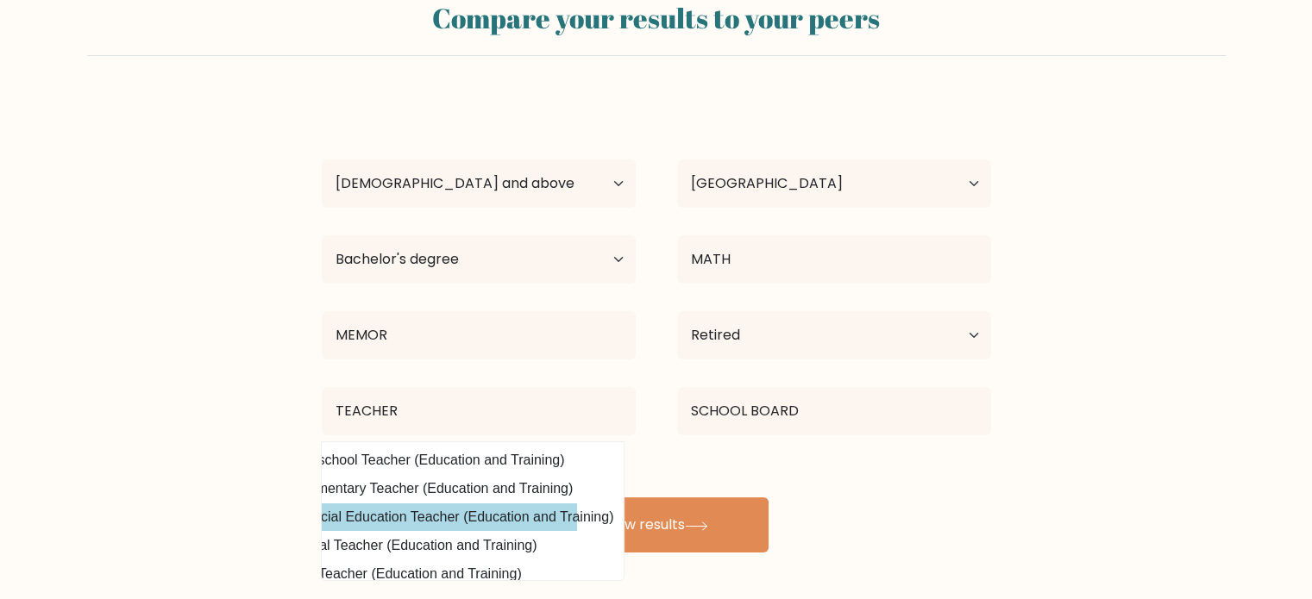
click at [522, 524] on div "TREVOR SPARKES Age Under 18 years old 18-24 years old 25-34 years old 35-44 yea…" at bounding box center [656, 324] width 690 height 455
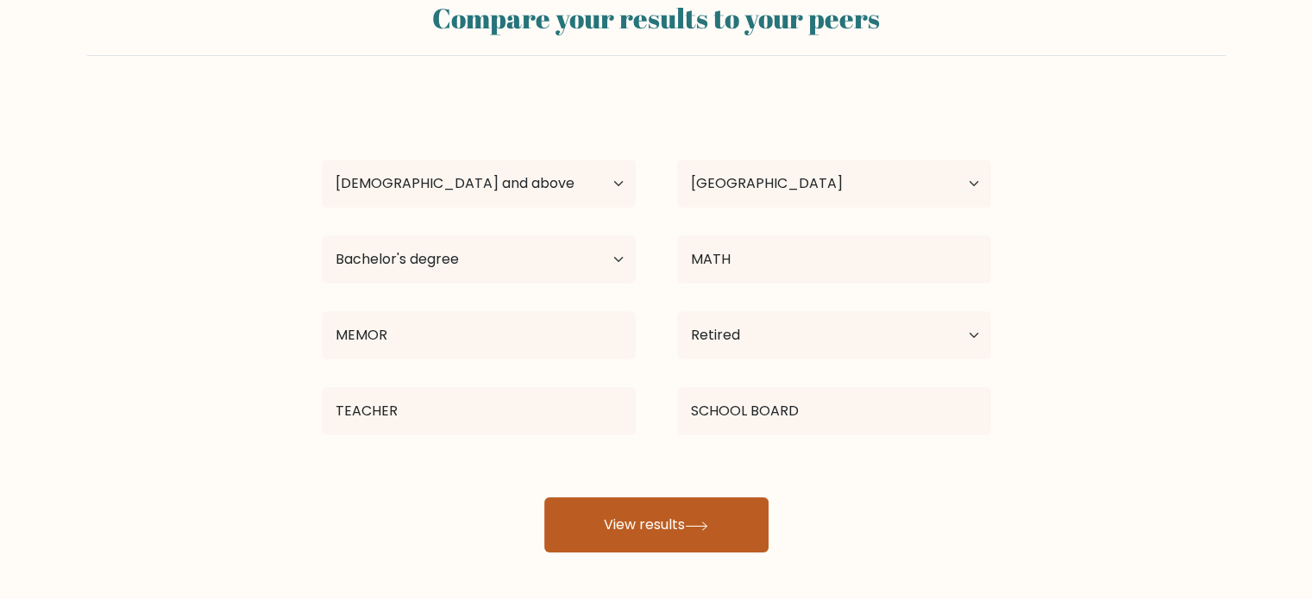
click at [626, 524] on button "View results" at bounding box center [656, 525] width 224 height 55
click at [657, 522] on button "View results" at bounding box center [656, 525] width 224 height 55
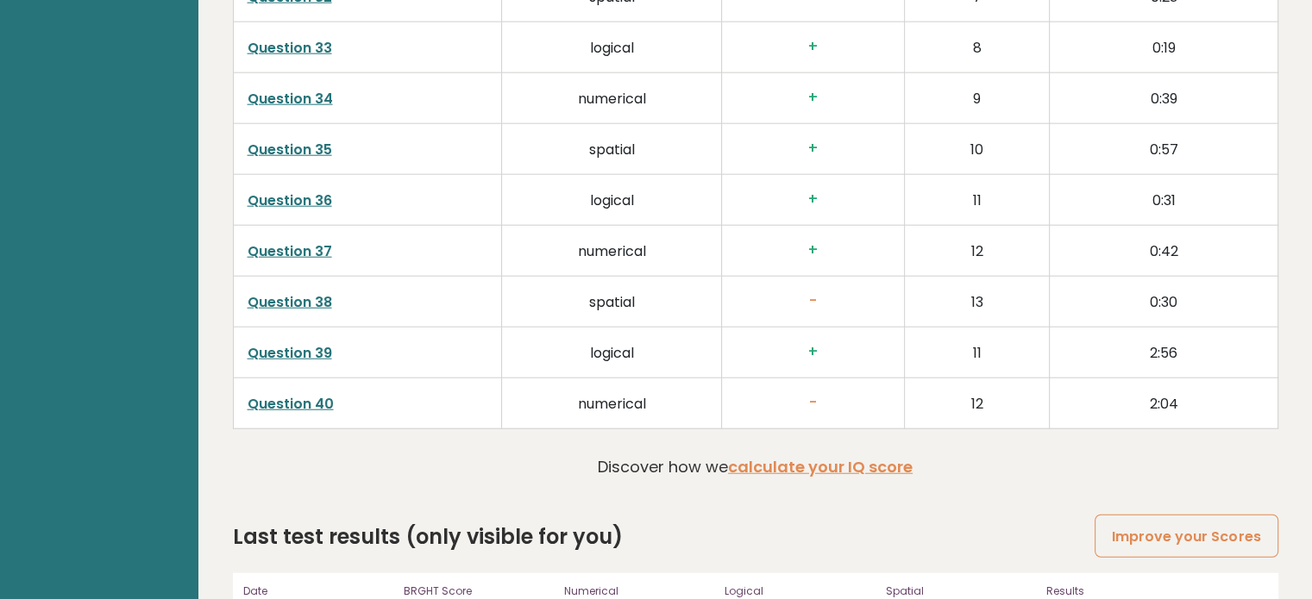
scroll to position [4434, 0]
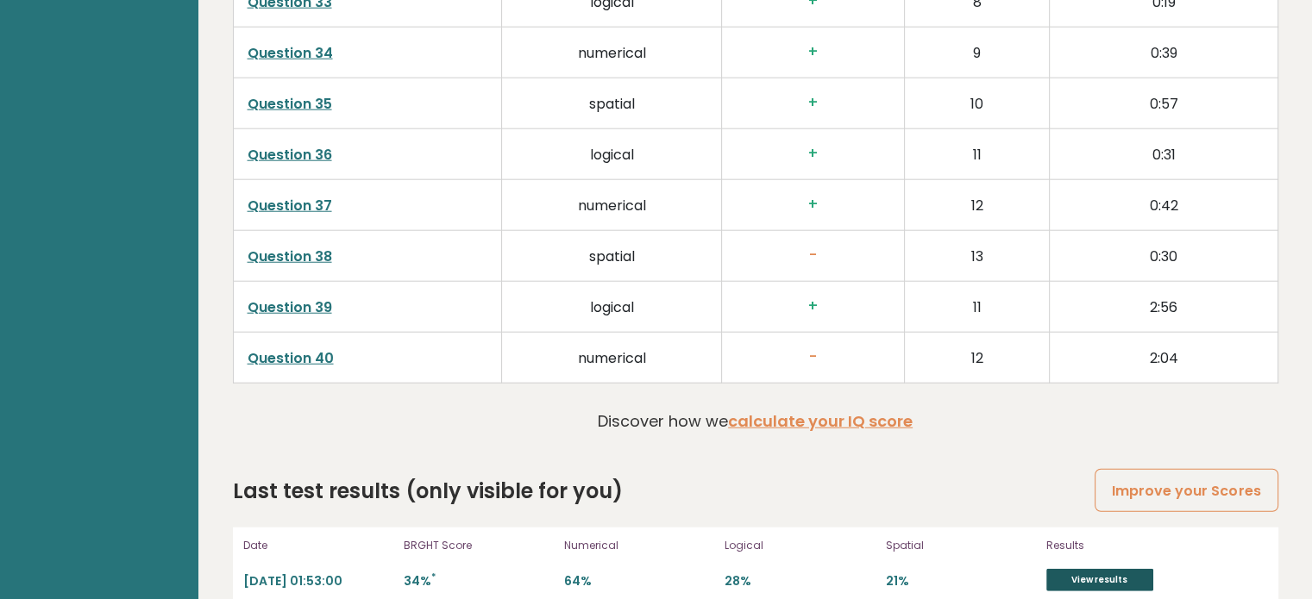
click at [1089, 569] on link "View results" at bounding box center [1099, 580] width 107 height 22
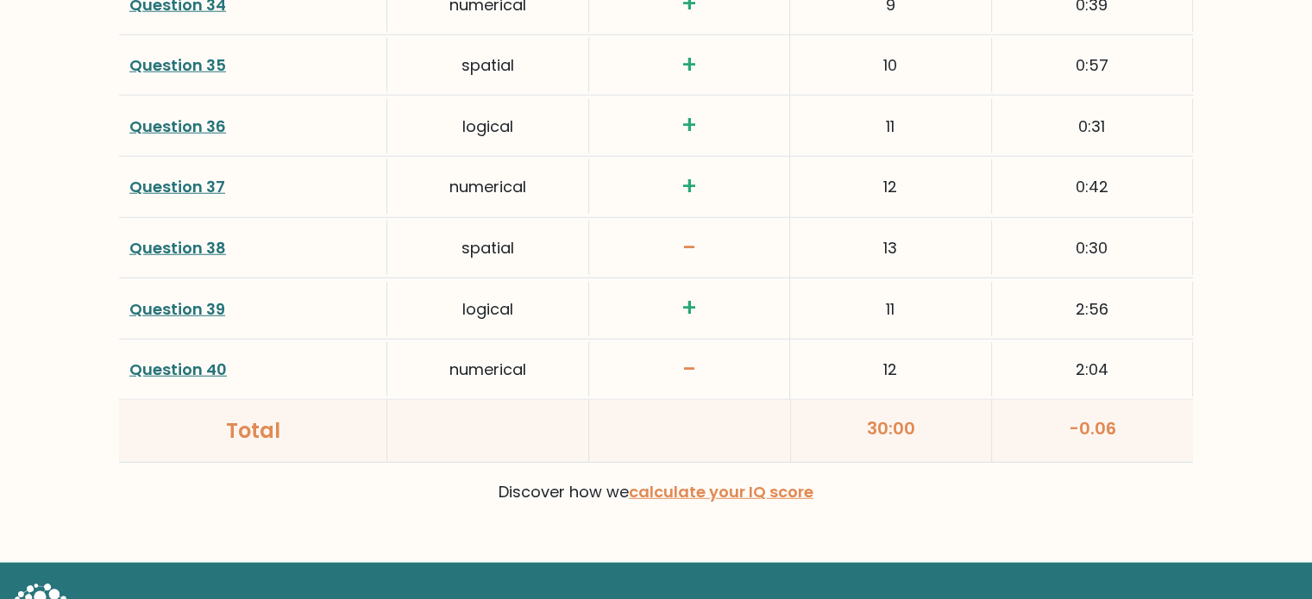
scroll to position [4592, 0]
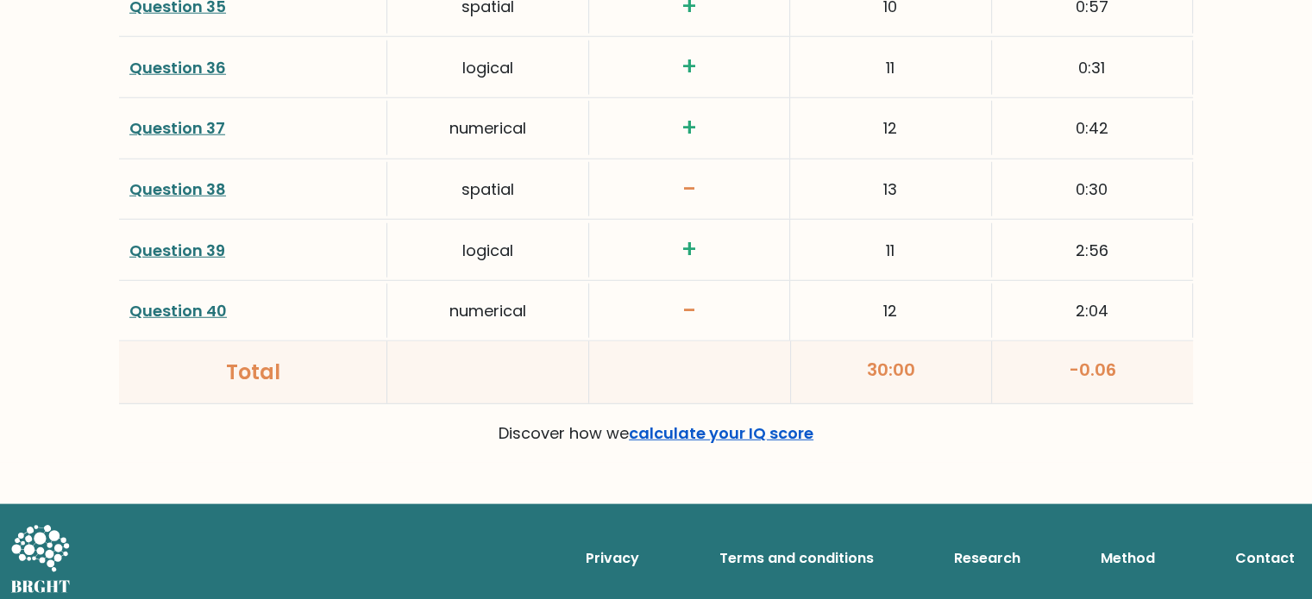
click at [676, 423] on link "calculate your IQ score" at bounding box center [721, 434] width 185 height 22
